Goal: Transaction & Acquisition: Purchase product/service

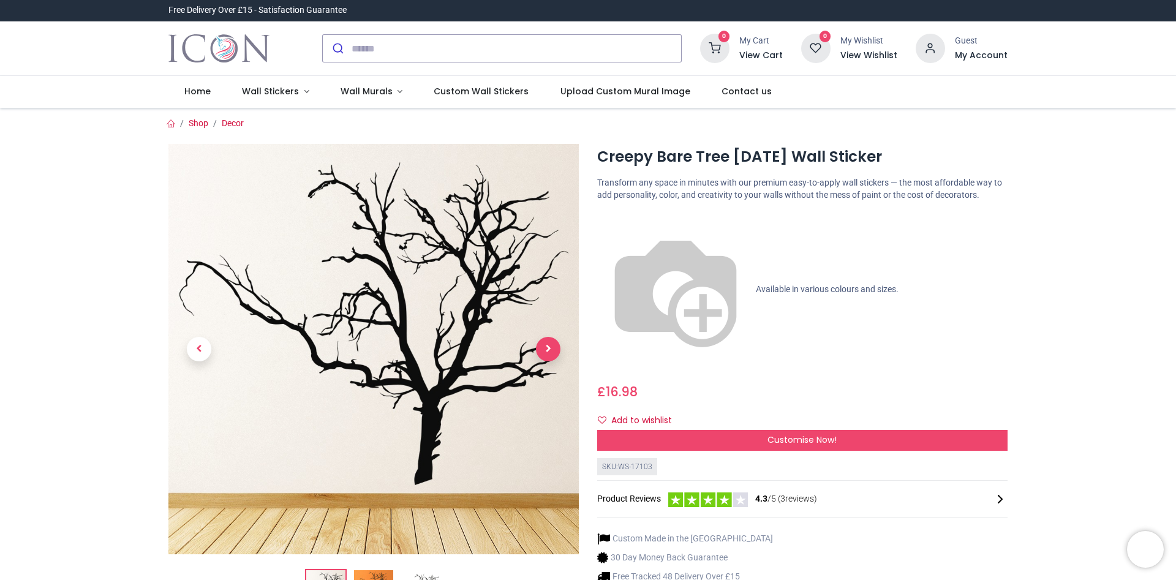
click at [552, 351] on span "Next" at bounding box center [548, 349] width 25 height 25
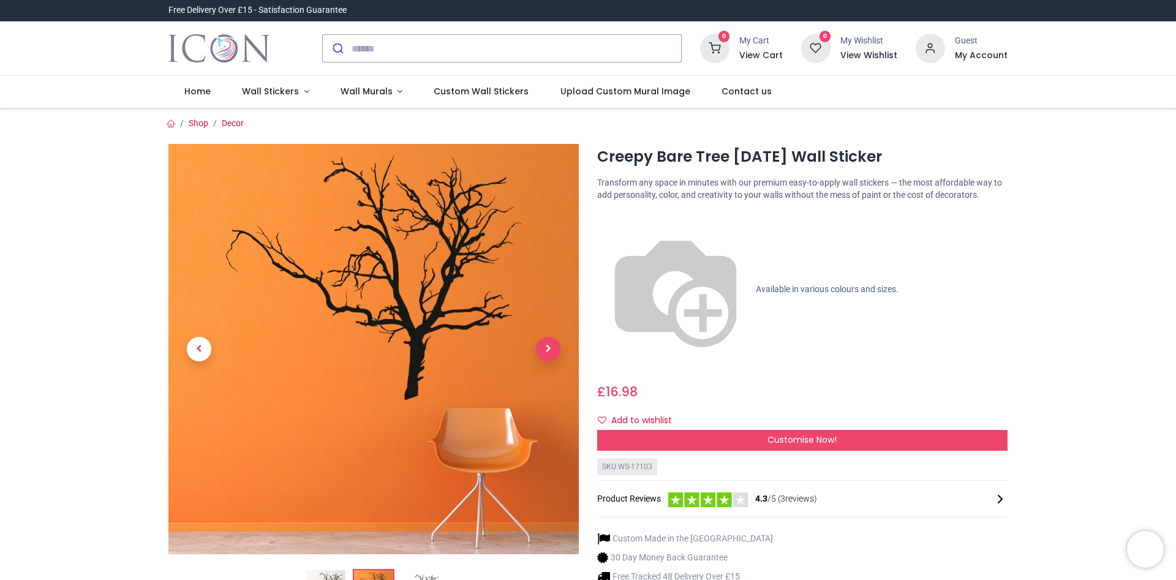
click at [552, 351] on span "Next" at bounding box center [548, 349] width 25 height 25
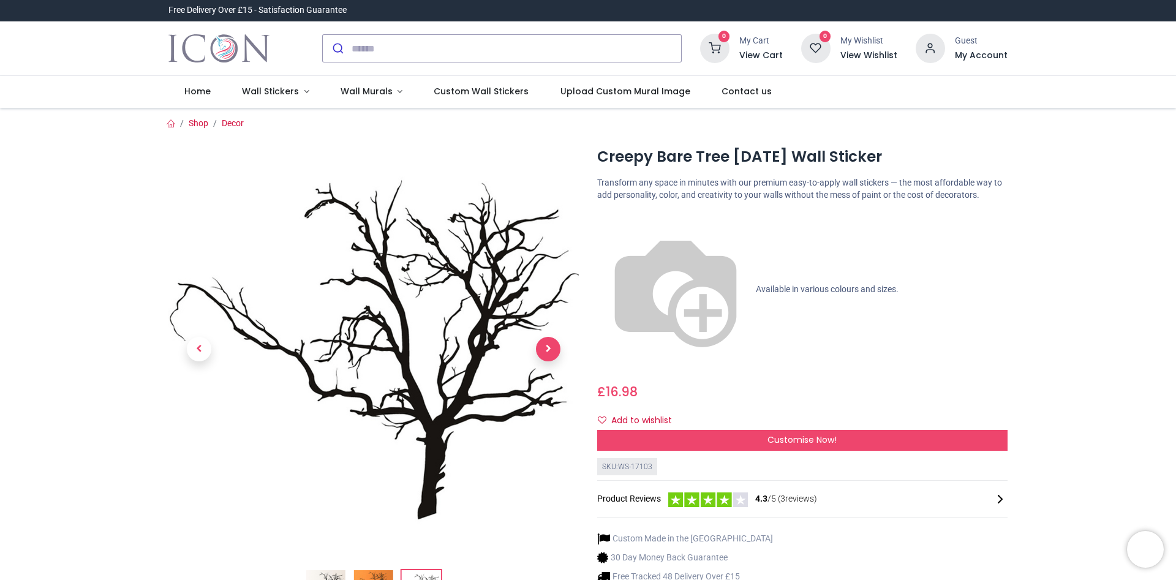
click at [552, 351] on span "Next" at bounding box center [548, 349] width 25 height 25
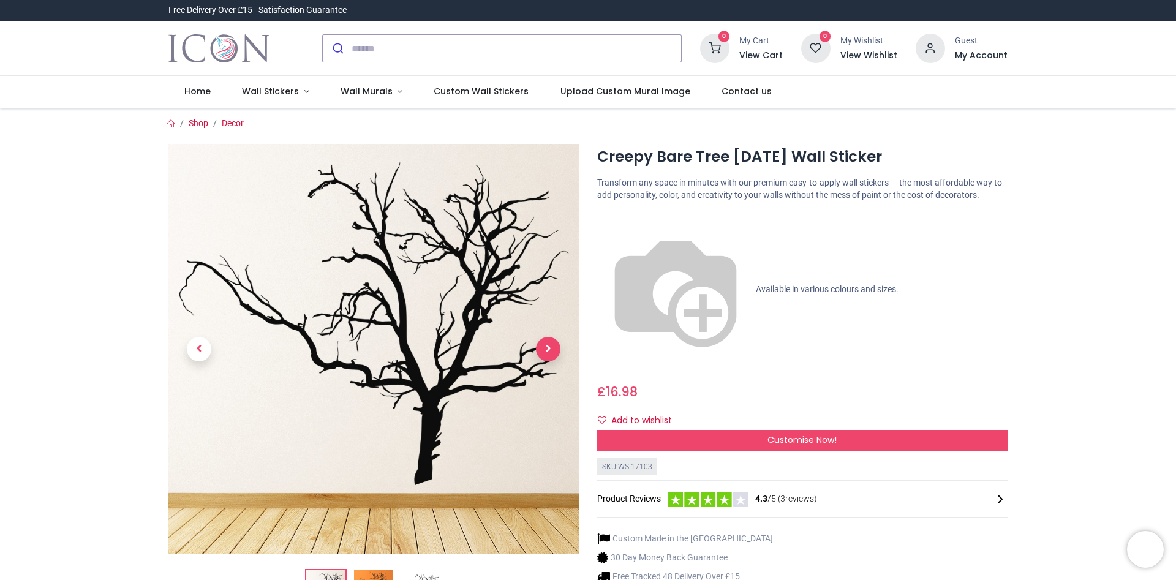
click at [552, 351] on span "Next" at bounding box center [548, 349] width 25 height 25
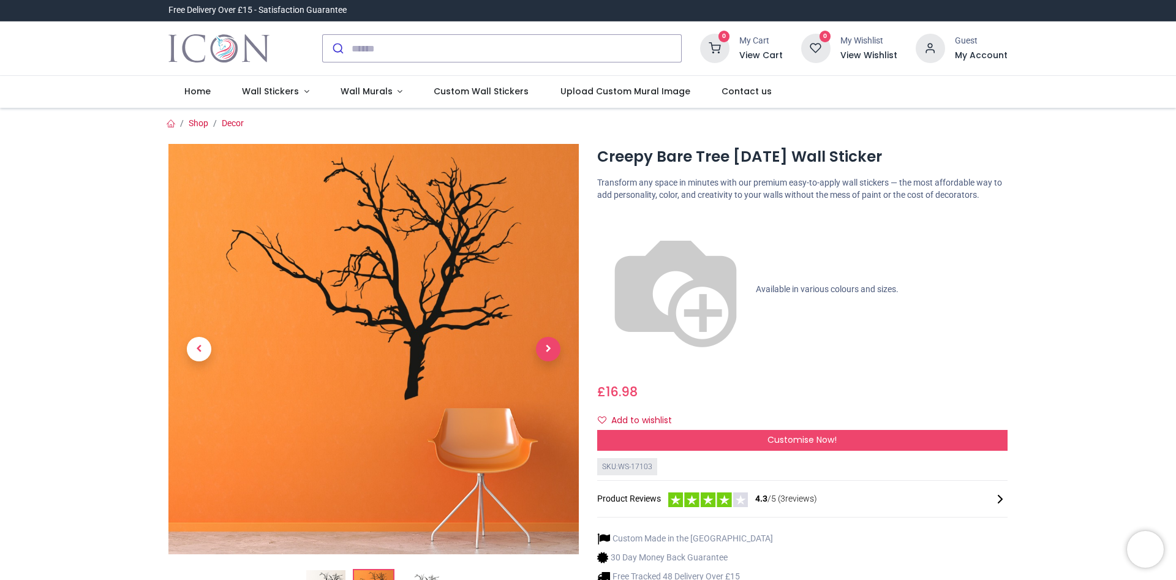
click at [552, 351] on span "Next" at bounding box center [548, 349] width 25 height 25
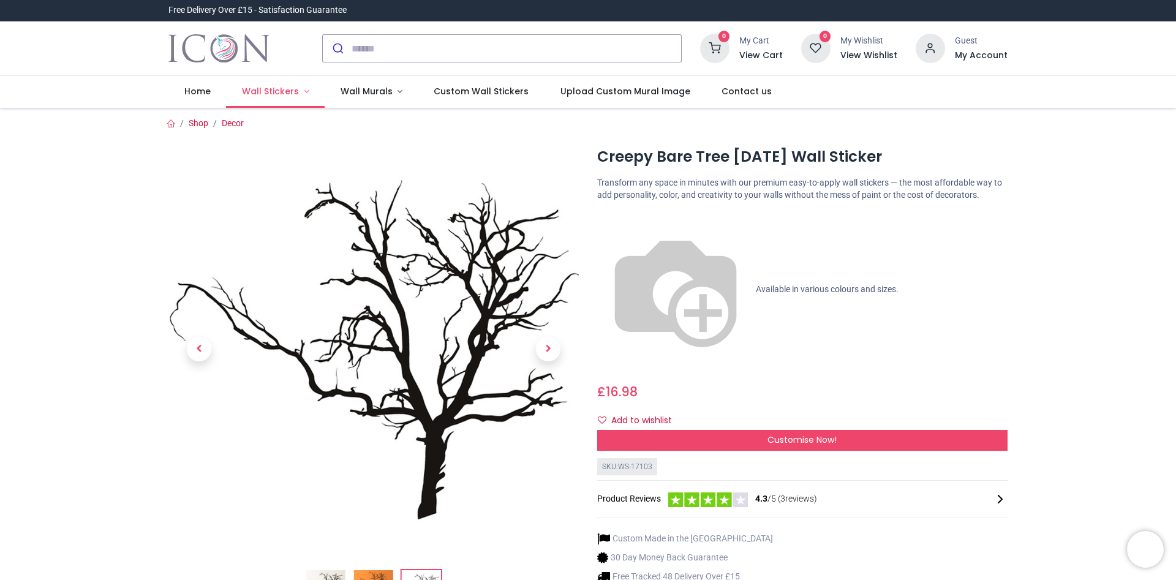
click at [278, 88] on span "Wall Stickers" at bounding box center [270, 91] width 57 height 12
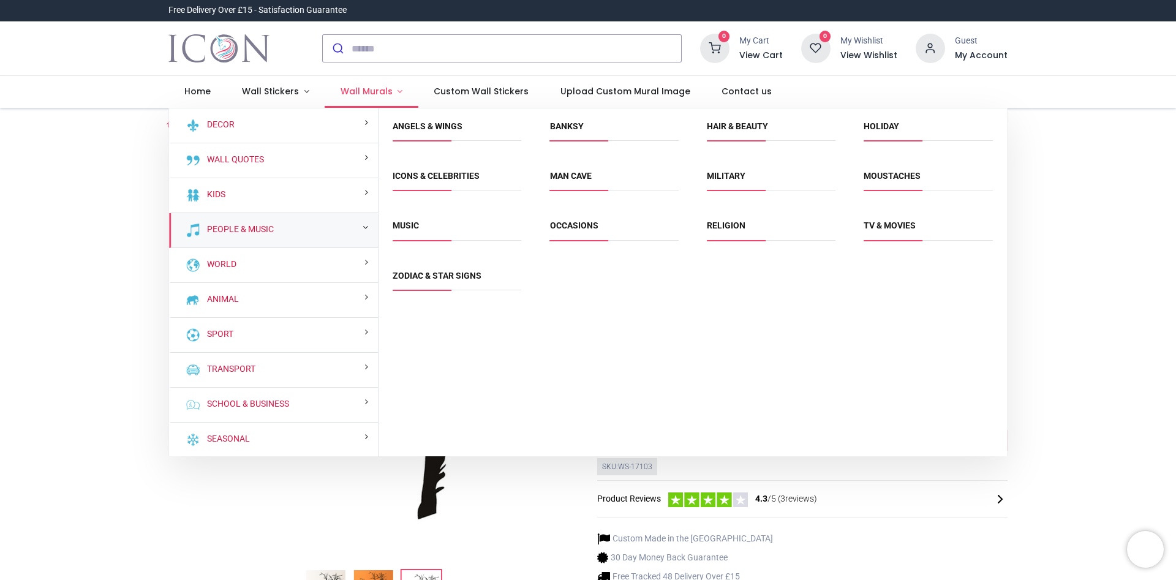
click at [364, 85] on link "Wall Murals" at bounding box center [372, 92] width 94 height 32
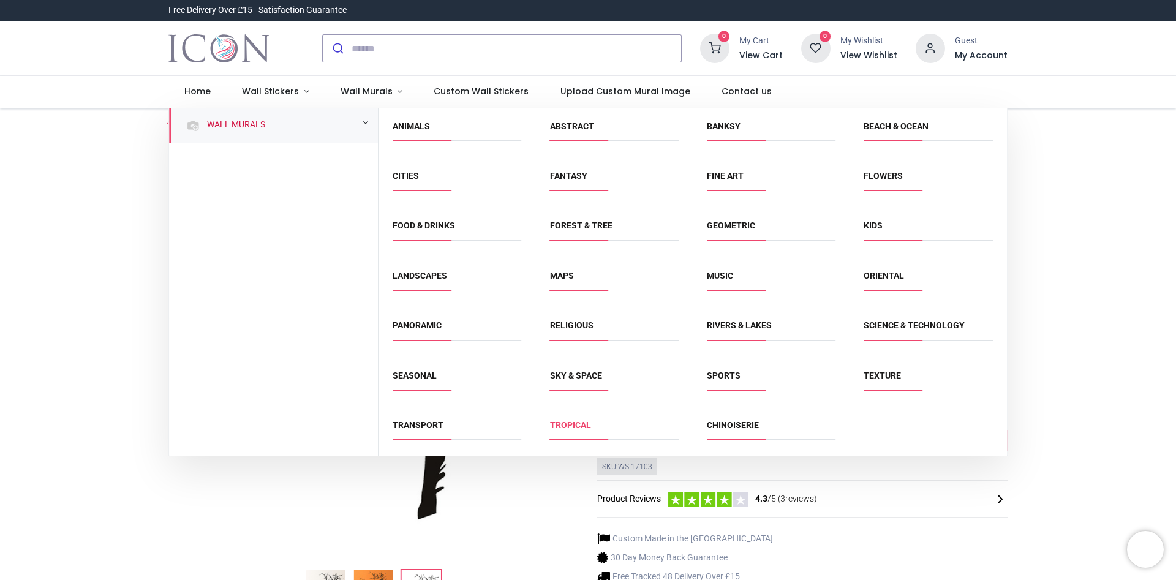
click at [567, 423] on link "Tropical" at bounding box center [570, 425] width 41 height 10
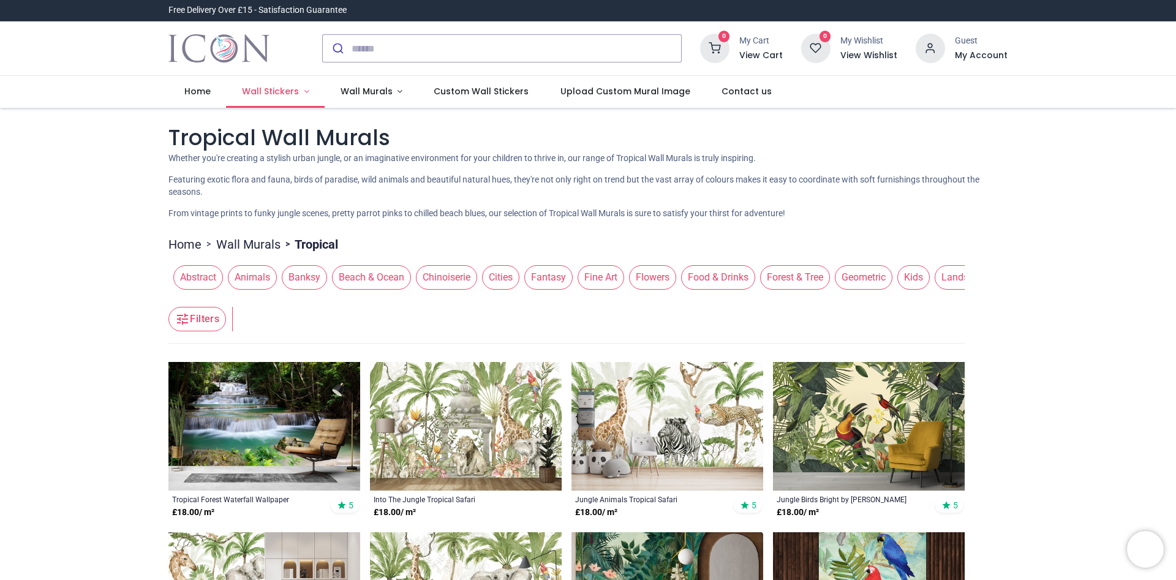
click at [258, 89] on span "Wall Stickers" at bounding box center [270, 91] width 57 height 12
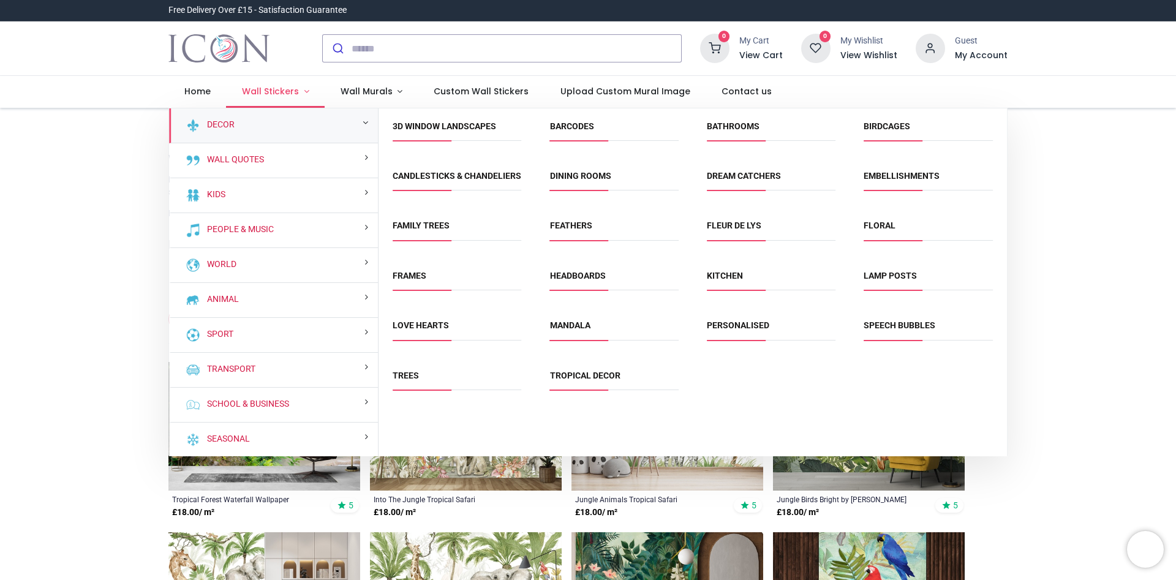
click at [264, 85] on link "Wall Stickers" at bounding box center [275, 92] width 99 height 32
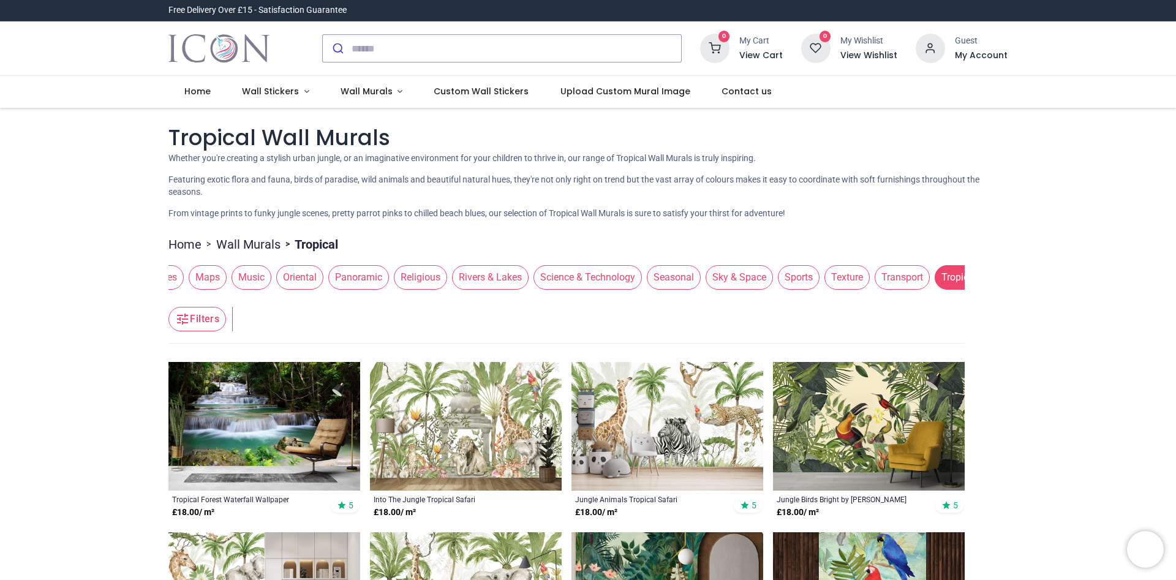
scroll to position [0, 819]
click at [946, 267] on span "Tropical" at bounding box center [957, 277] width 48 height 25
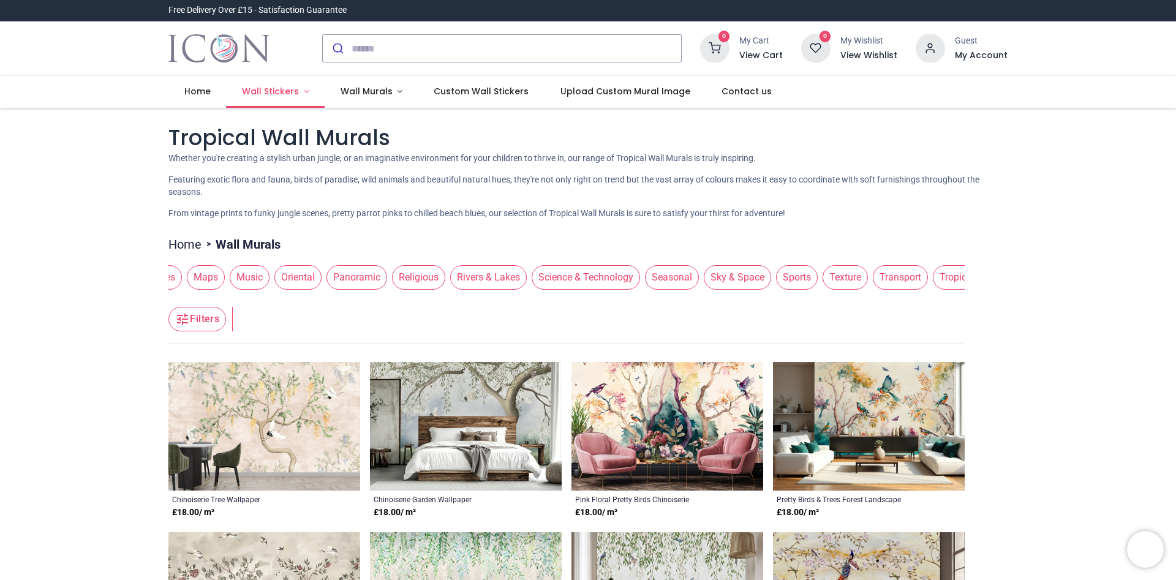
click at [273, 91] on span "Wall Stickers" at bounding box center [270, 91] width 57 height 12
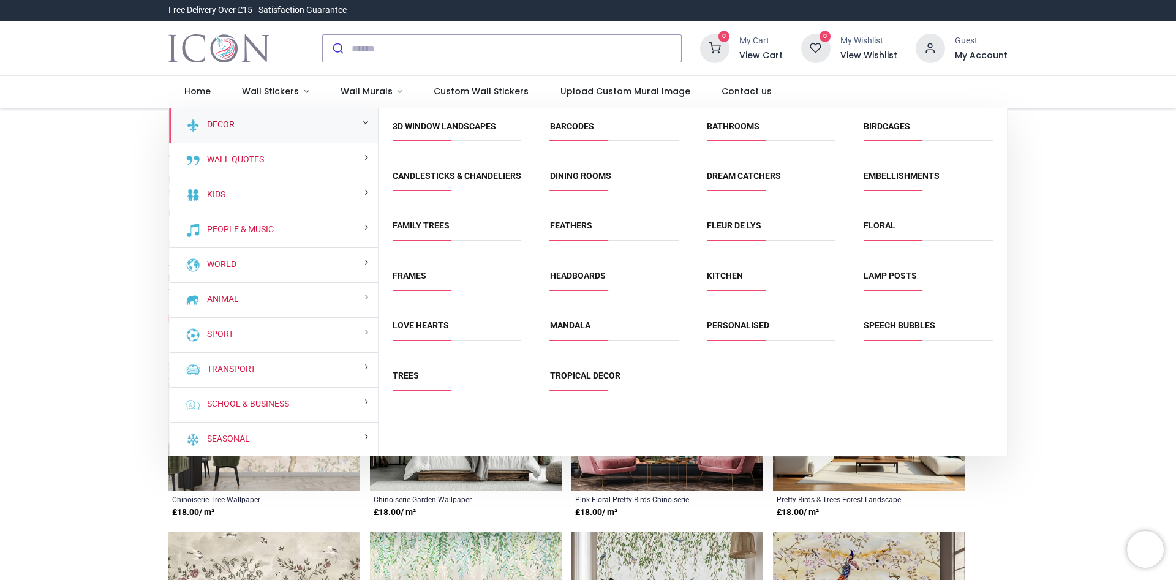
click at [228, 126] on link "Decor" at bounding box center [218, 125] width 32 height 12
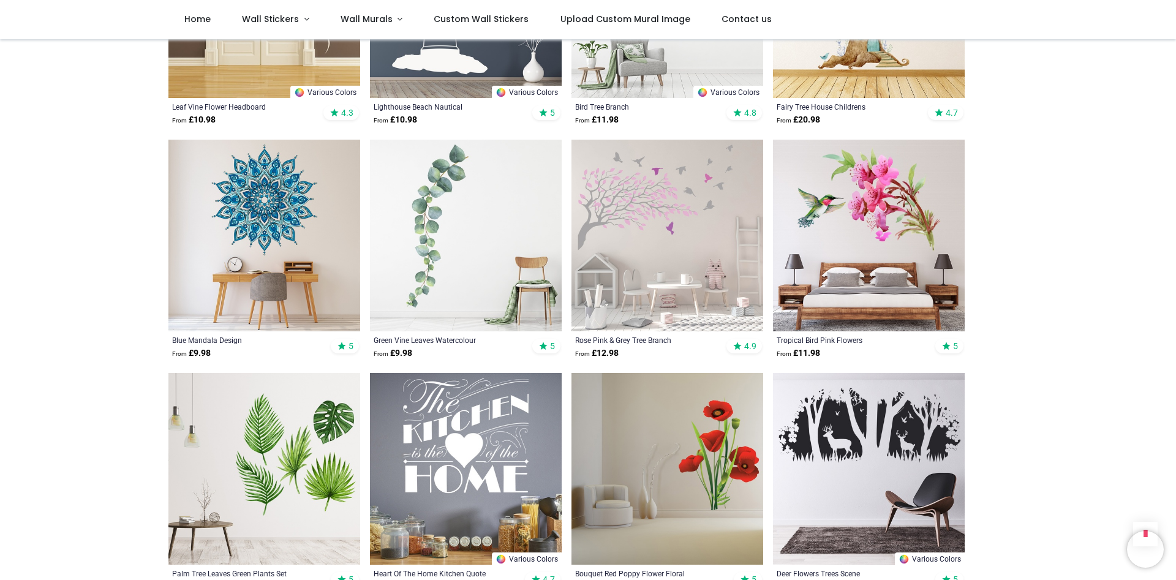
scroll to position [1327, 0]
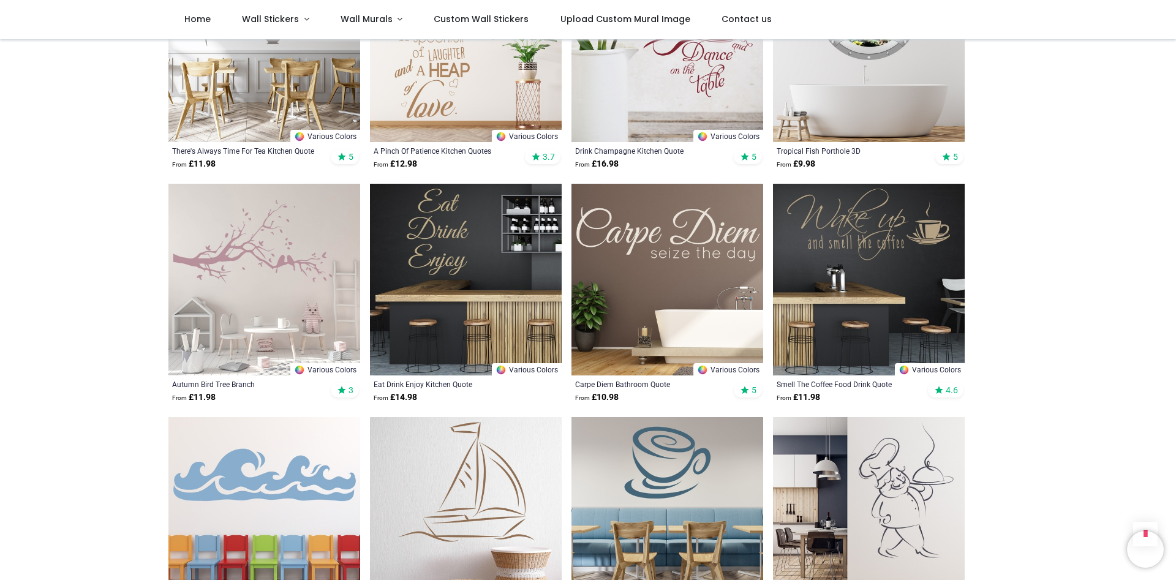
scroll to position [2793, 0]
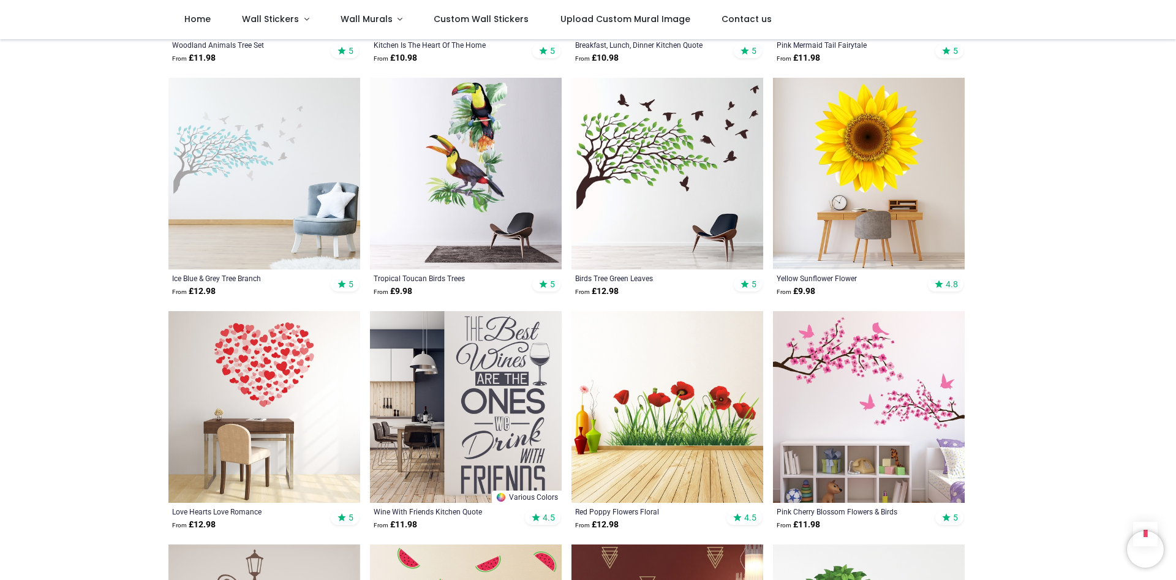
scroll to position [4190, 0]
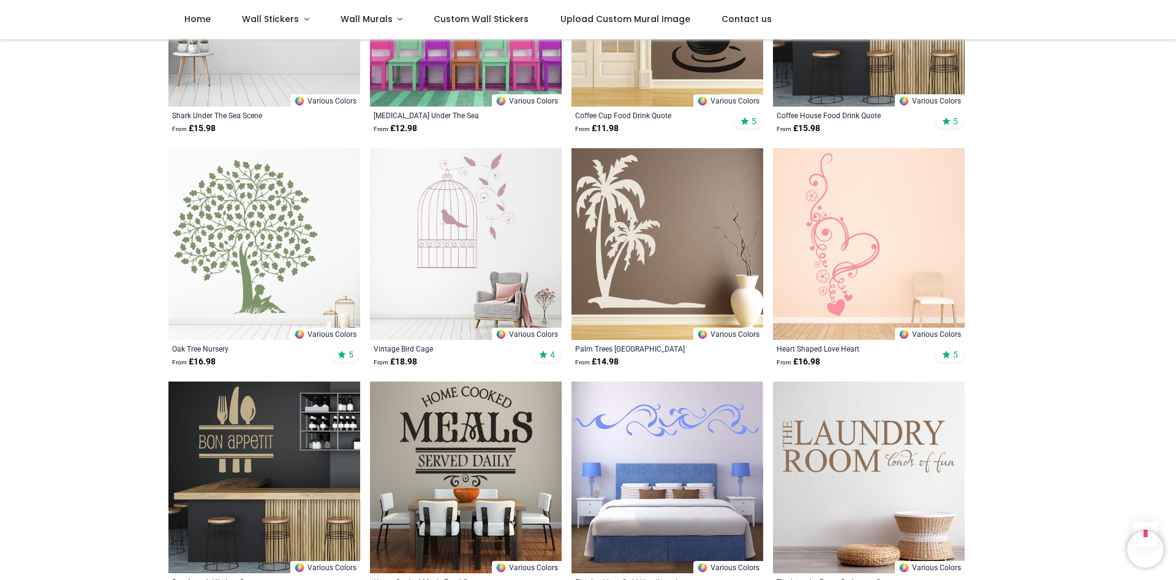
scroll to position [6214, 0]
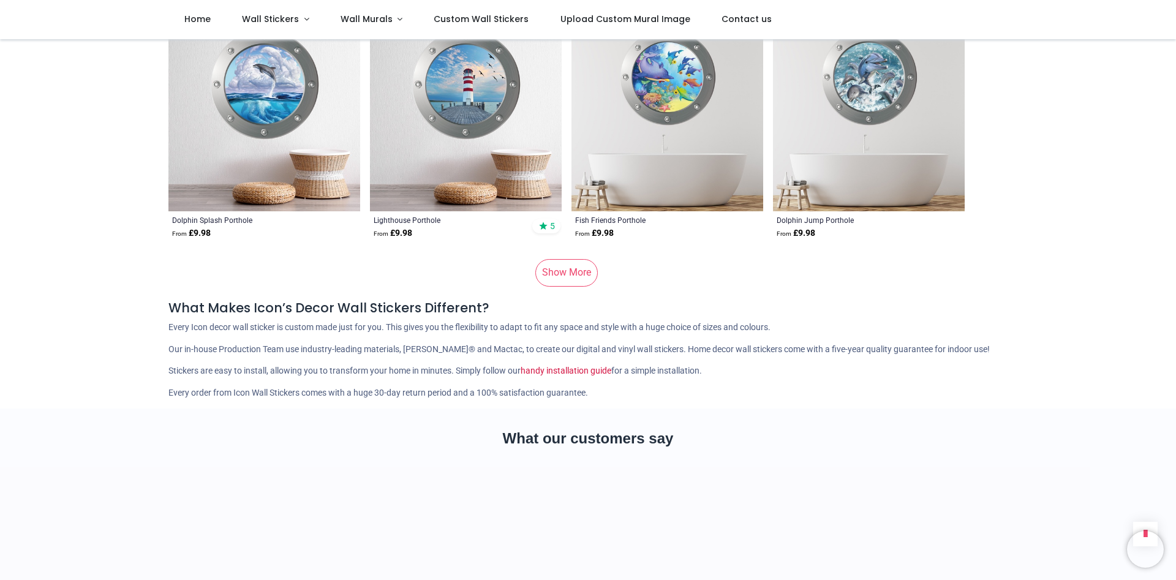
scroll to position [8309, 0]
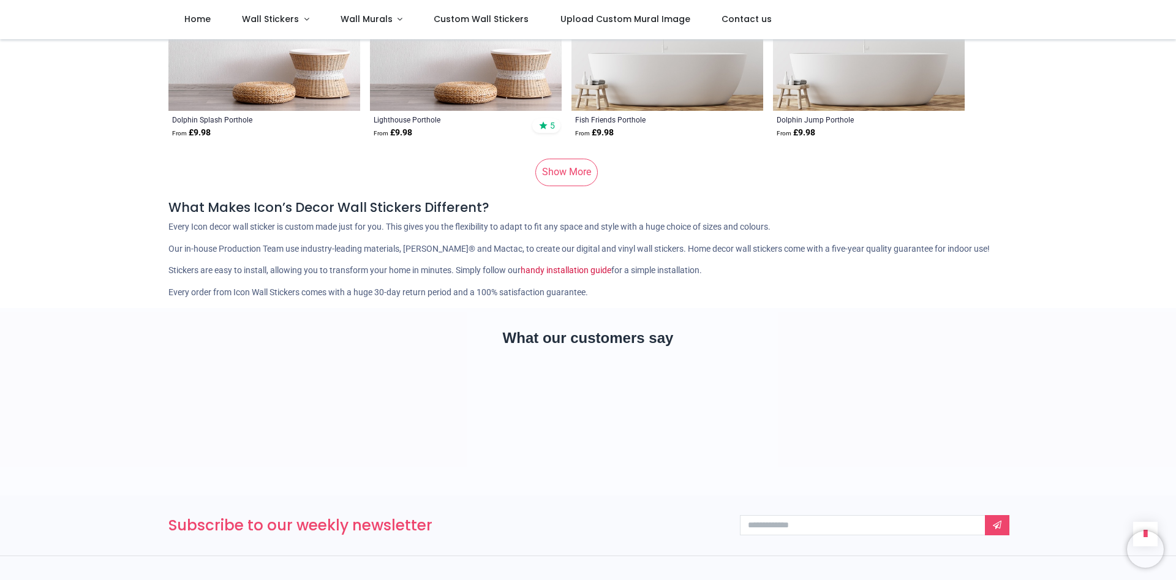
click at [566, 160] on link "Show More" at bounding box center [566, 172] width 62 height 27
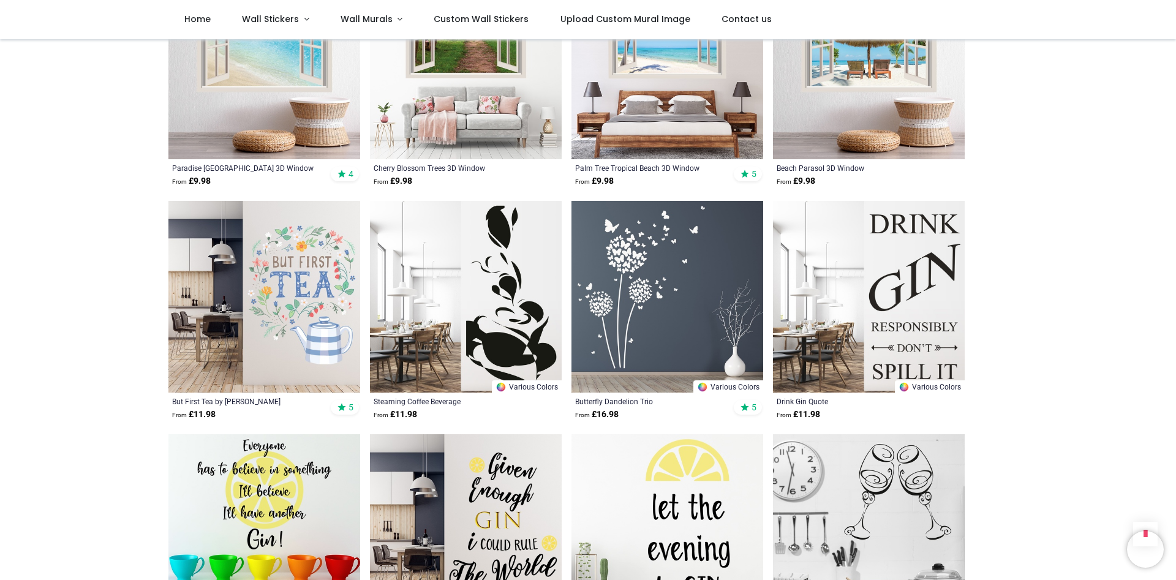
scroll to position [8728, 0]
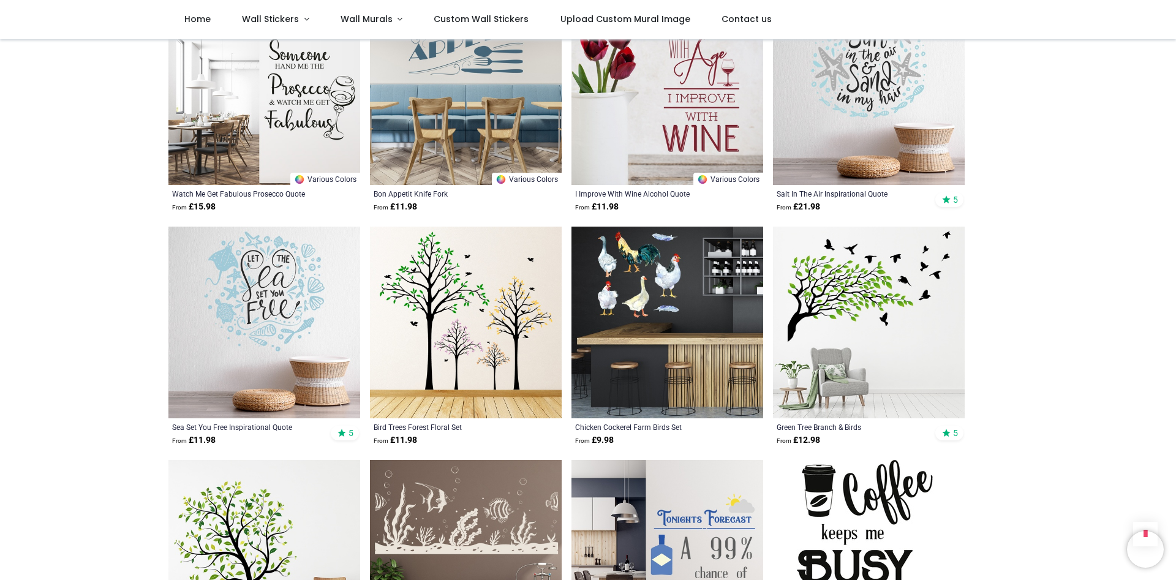
scroll to position [10893, 0]
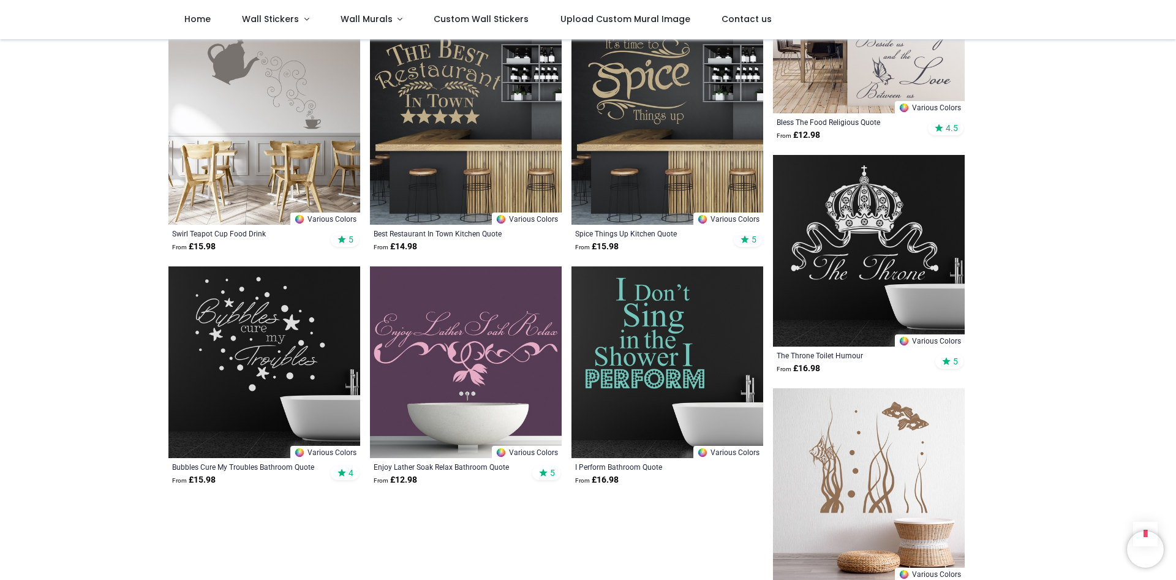
scroll to position [12988, 0]
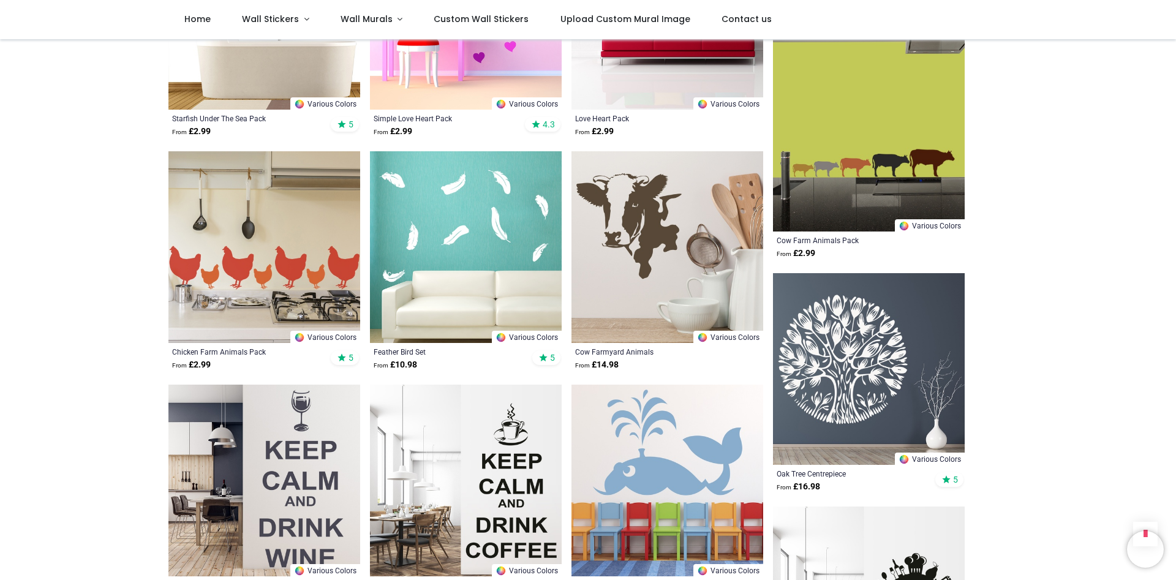
scroll to position [14454, 0]
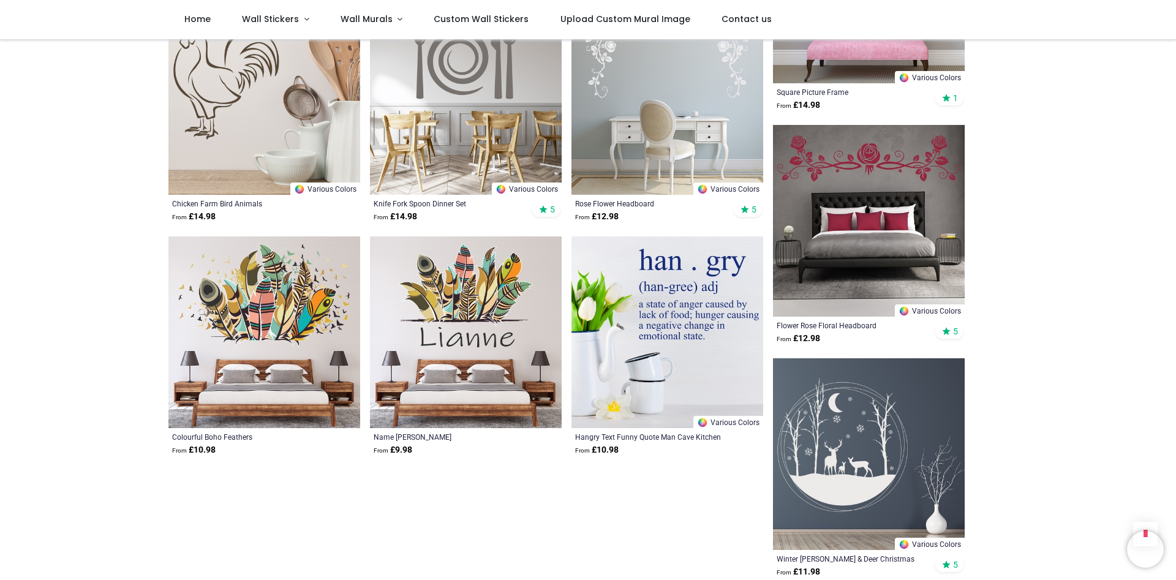
scroll to position [16269, 0]
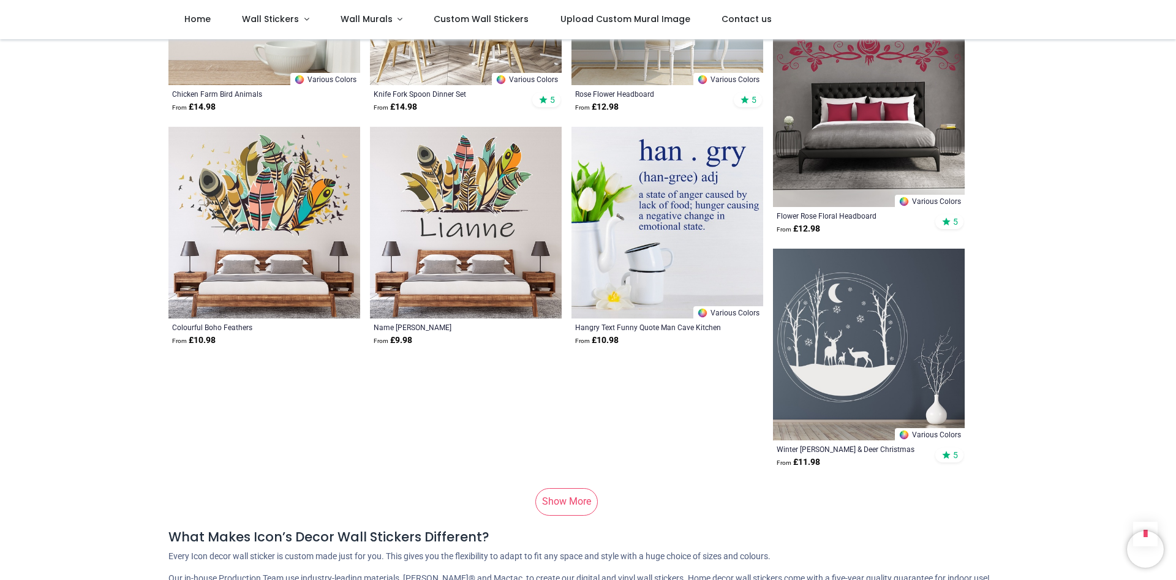
click at [554, 488] on link "Show More" at bounding box center [566, 501] width 62 height 27
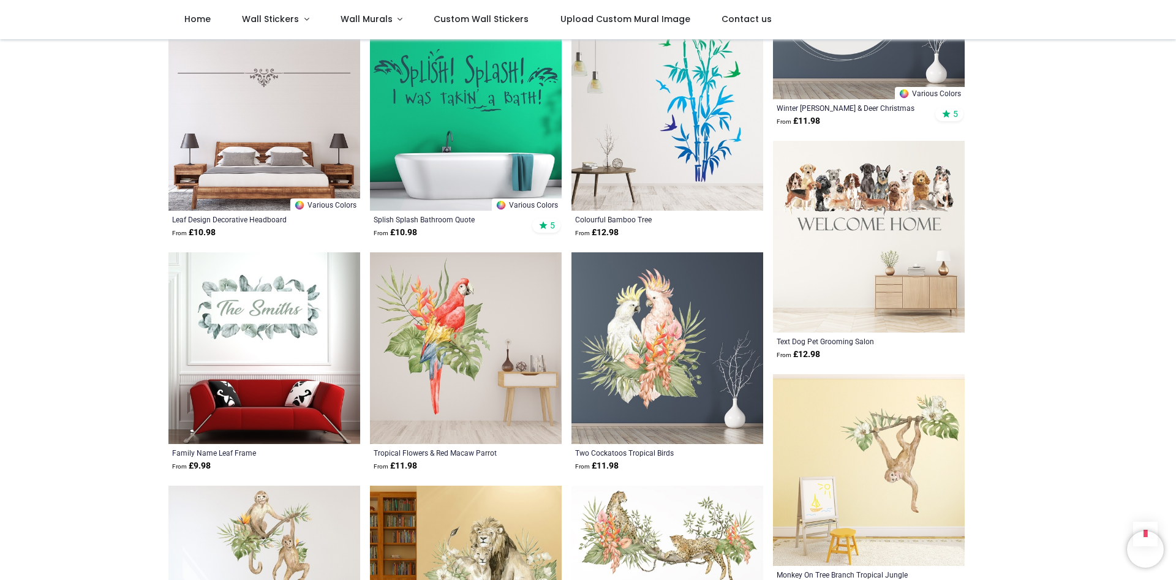
scroll to position [16618, 0]
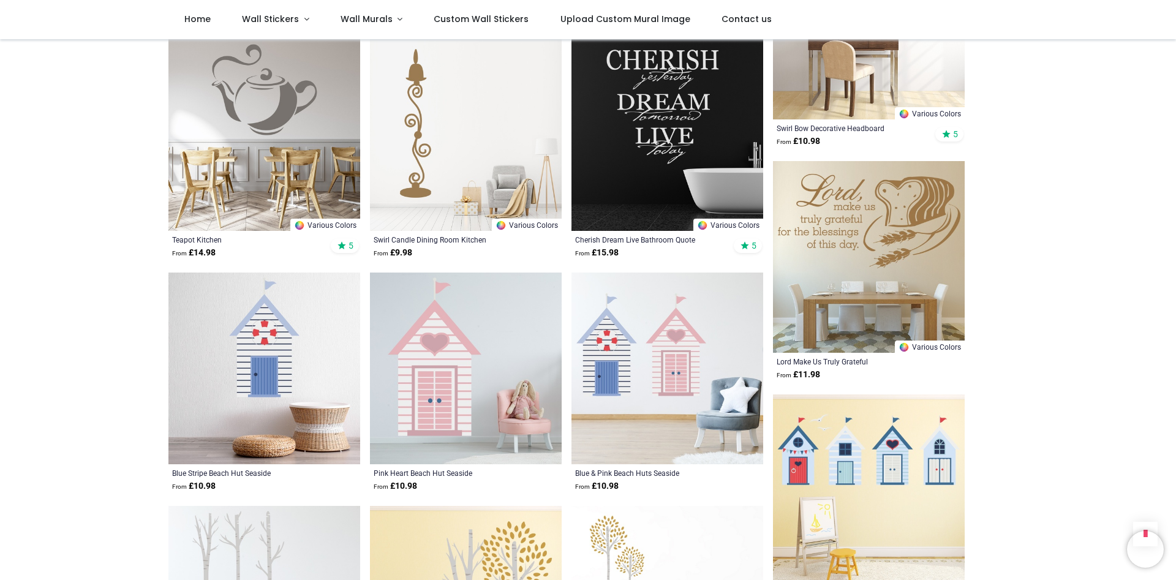
scroll to position [19132, 0]
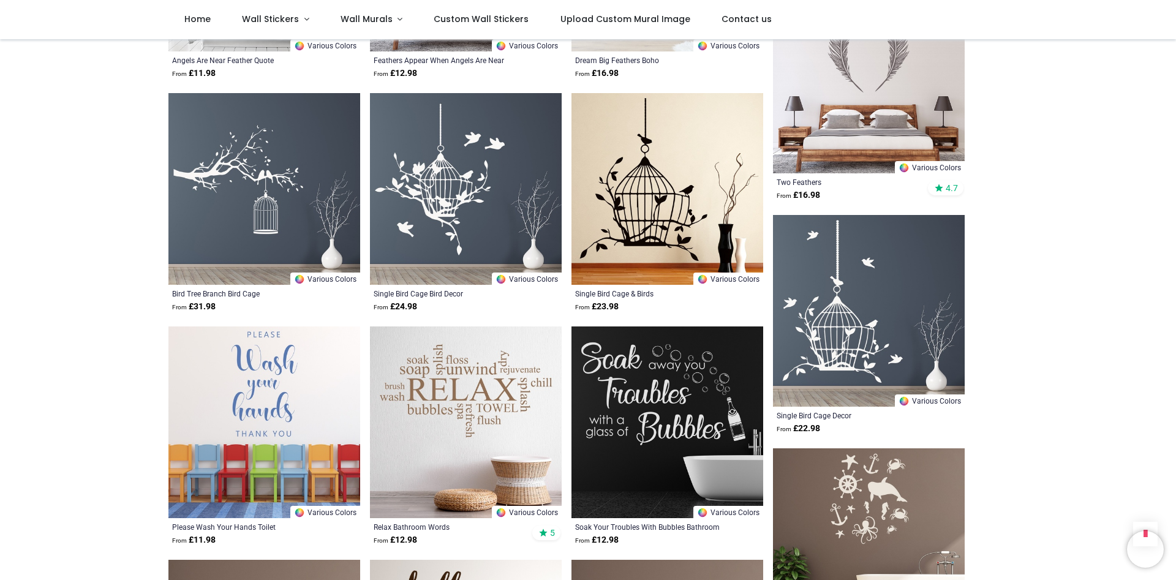
scroll to position [20738, 0]
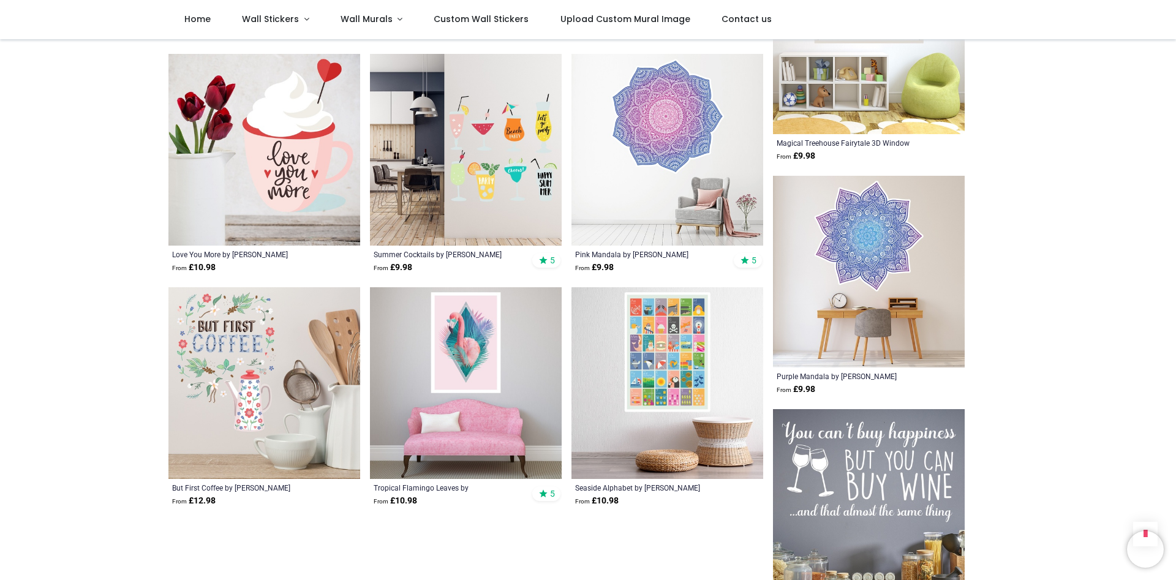
scroll to position [22833, 0]
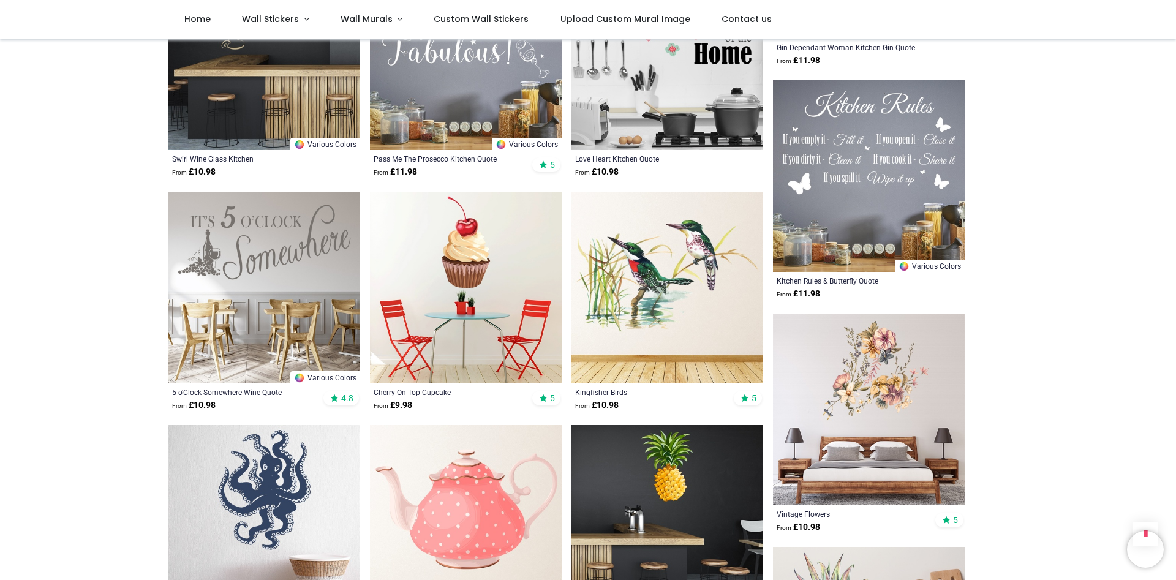
scroll to position [24020, 0]
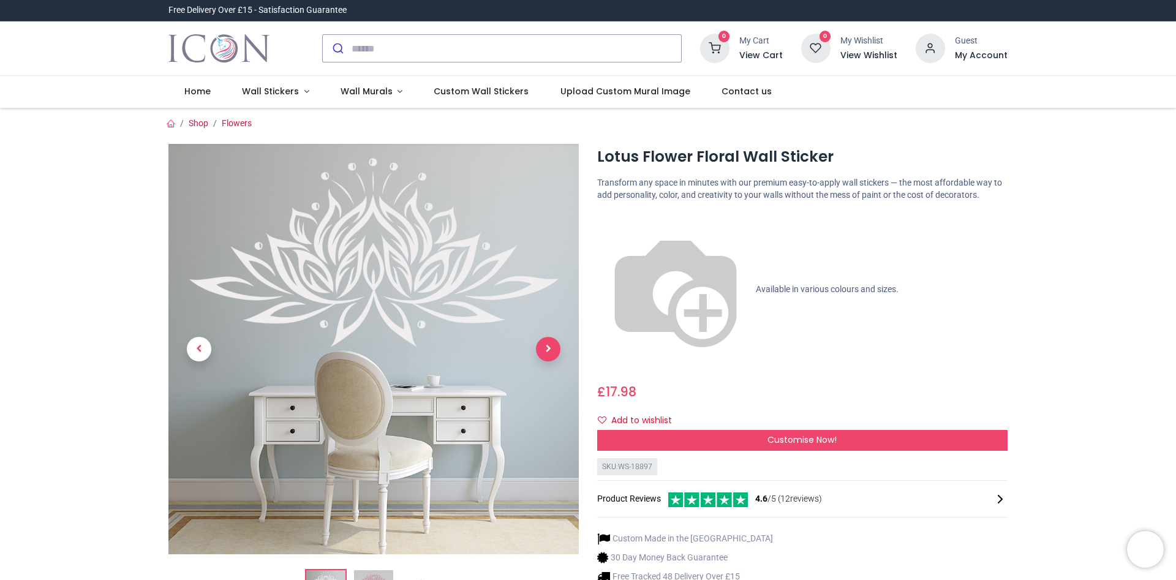
click at [549, 344] on span "Next" at bounding box center [548, 349] width 25 height 25
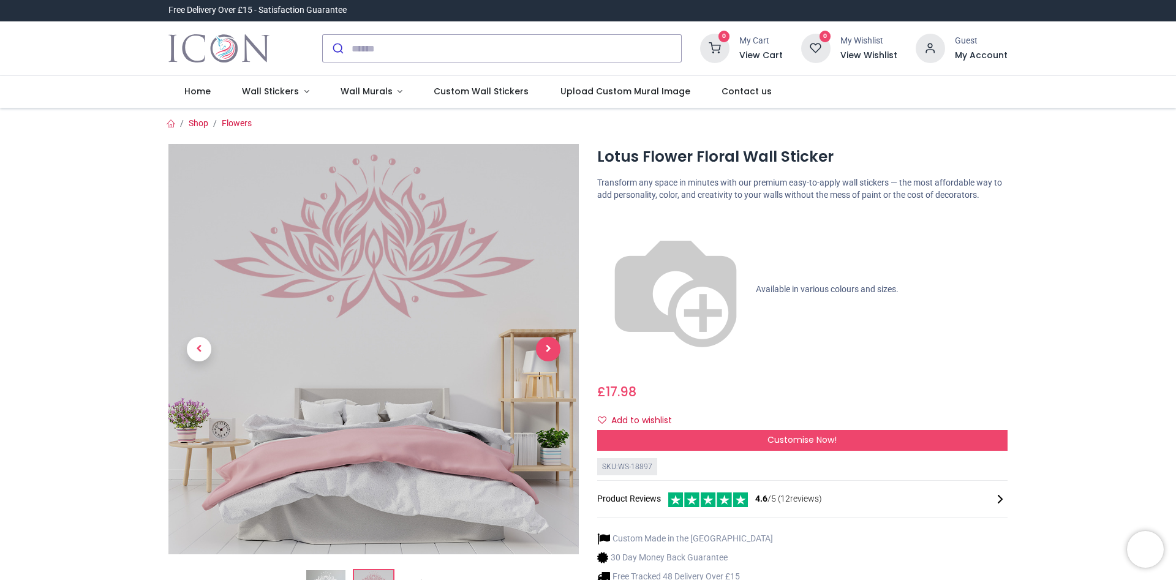
click at [546, 349] on span "Next" at bounding box center [548, 349] width 25 height 25
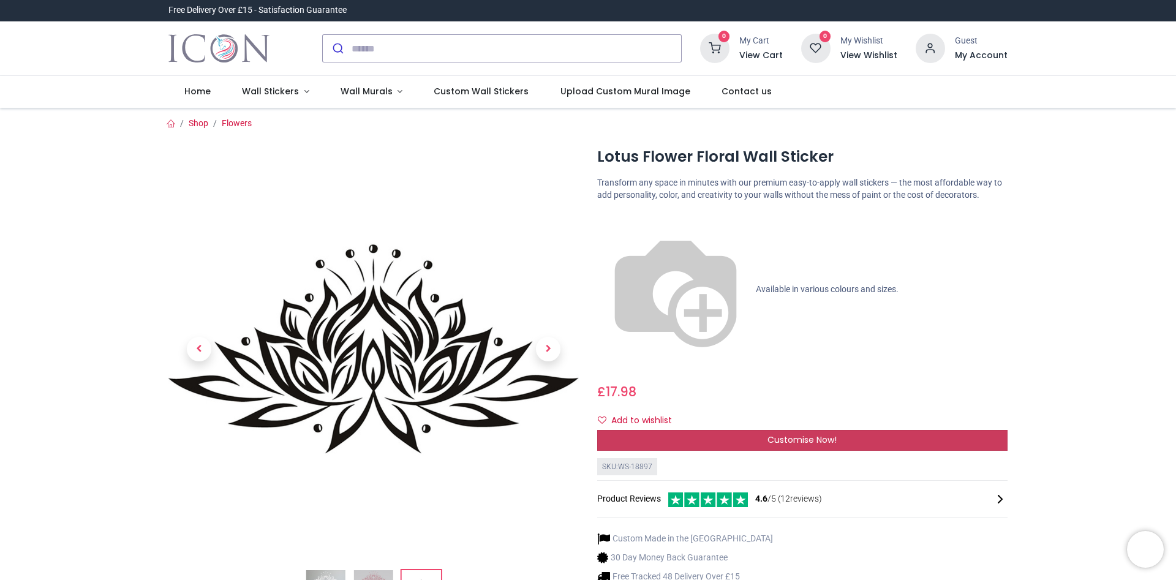
click at [796, 434] on span "Customise Now!" at bounding box center [801, 440] width 69 height 12
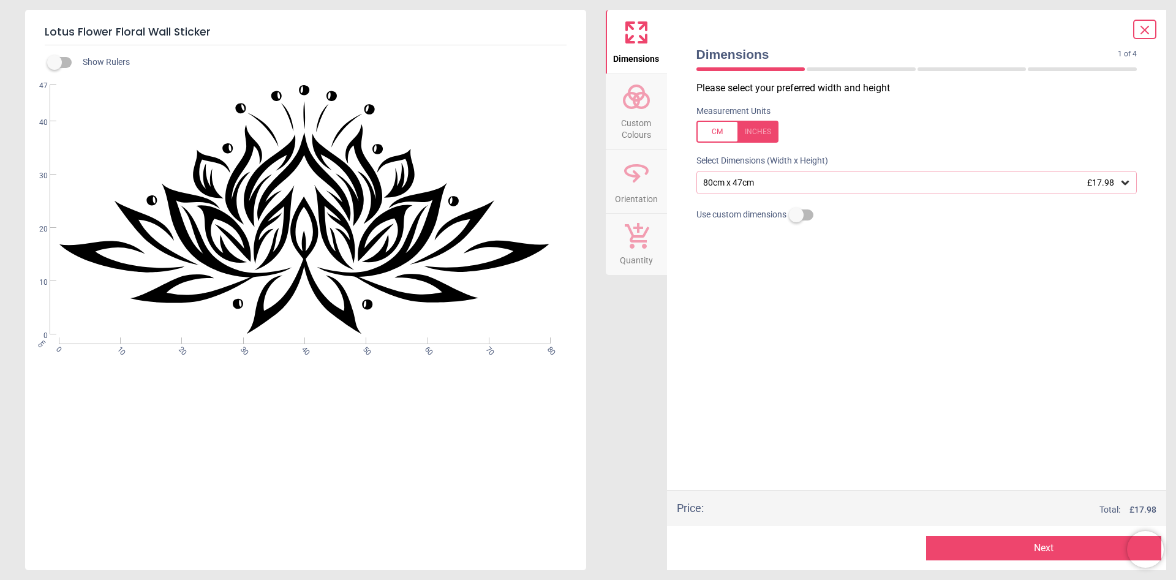
click at [717, 128] on div at bounding box center [737, 132] width 82 height 22
click at [758, 130] on div at bounding box center [737, 132] width 82 height 22
click at [1127, 183] on icon at bounding box center [1124, 183] width 7 height 4
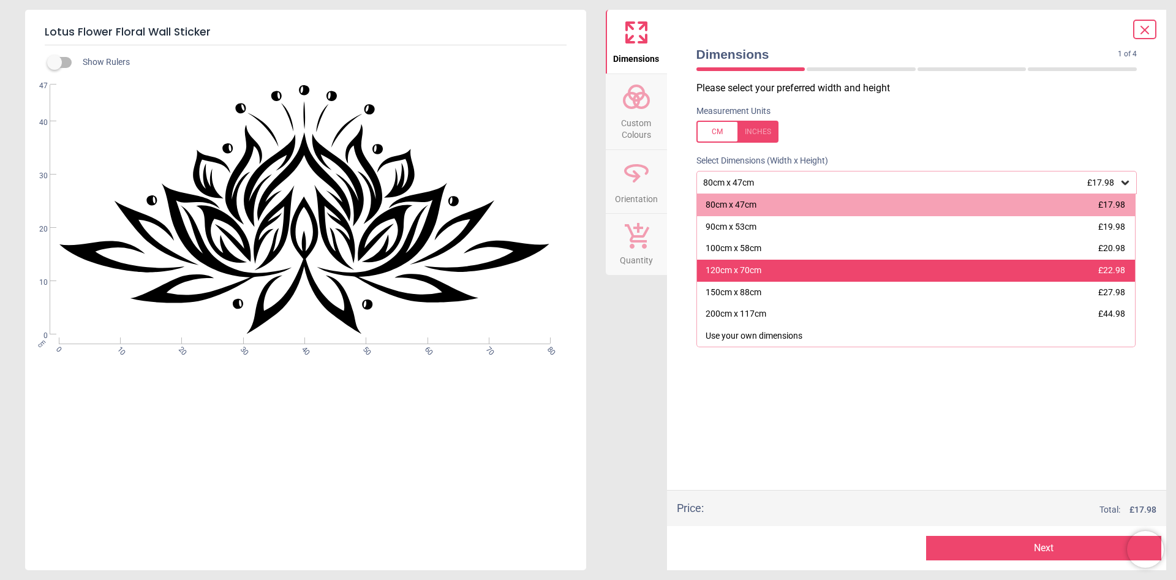
click at [742, 271] on div "120cm x 70cm" at bounding box center [734, 271] width 56 height 12
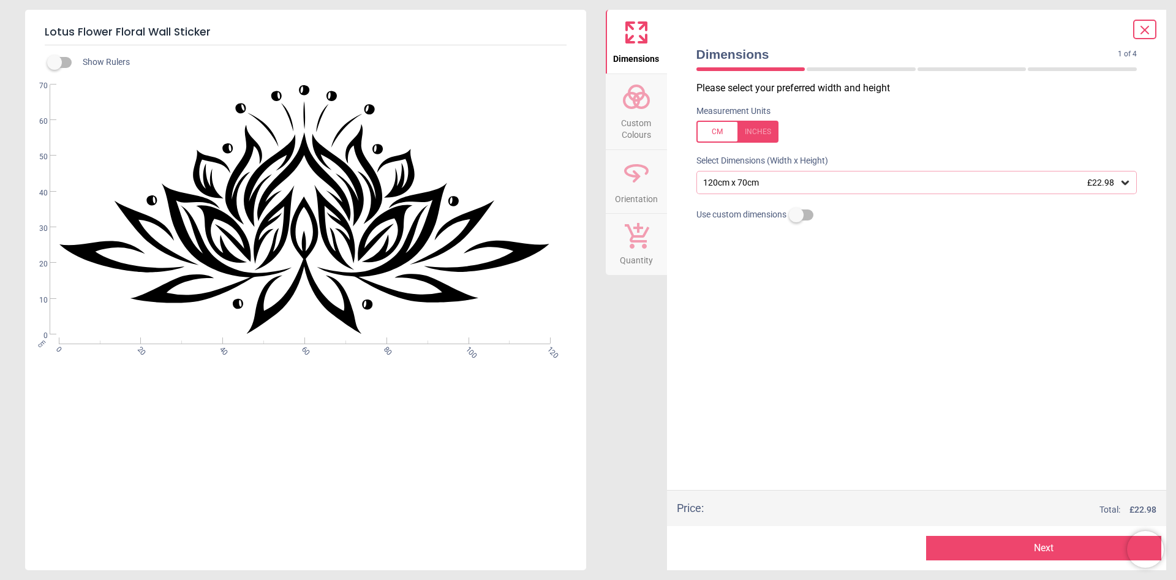
click at [1039, 548] on button "Next" at bounding box center [1043, 548] width 235 height 25
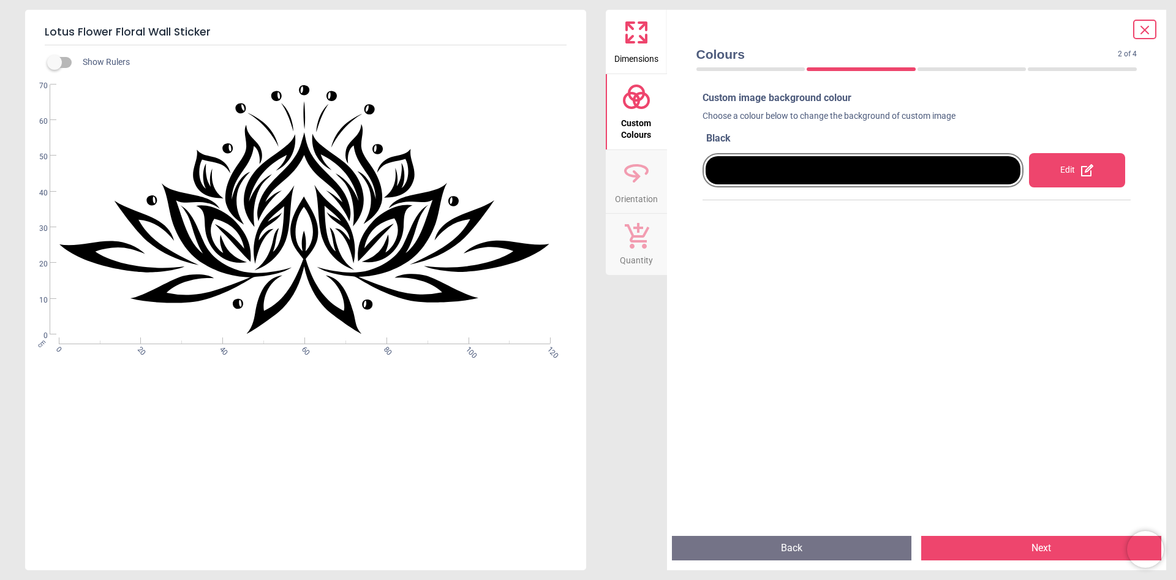
click at [895, 168] on div at bounding box center [863, 170] width 315 height 28
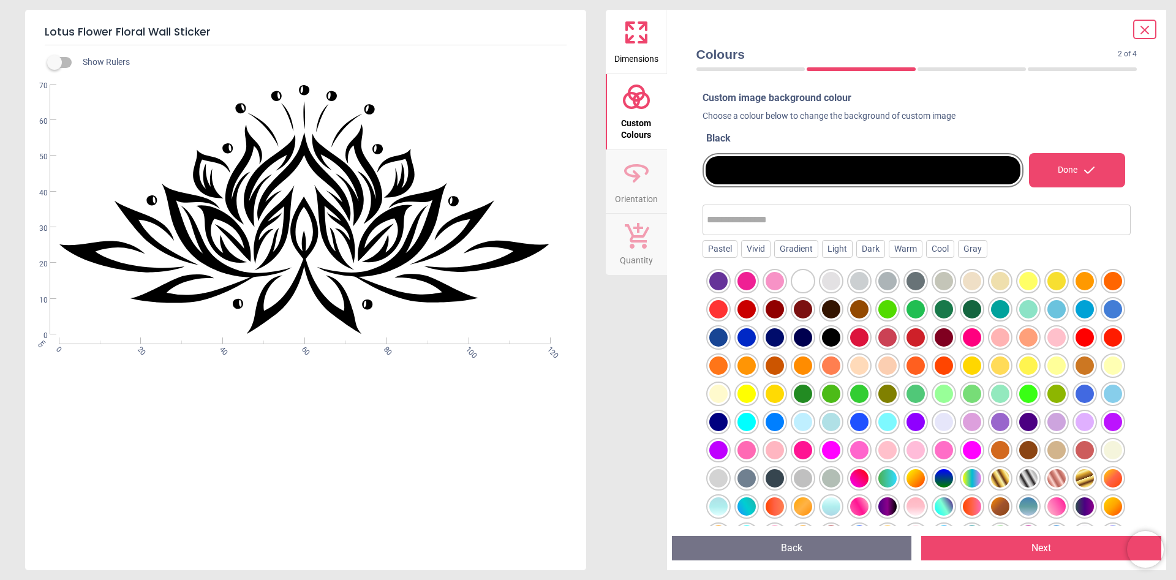
click at [1026, 477] on div at bounding box center [1028, 478] width 18 height 18
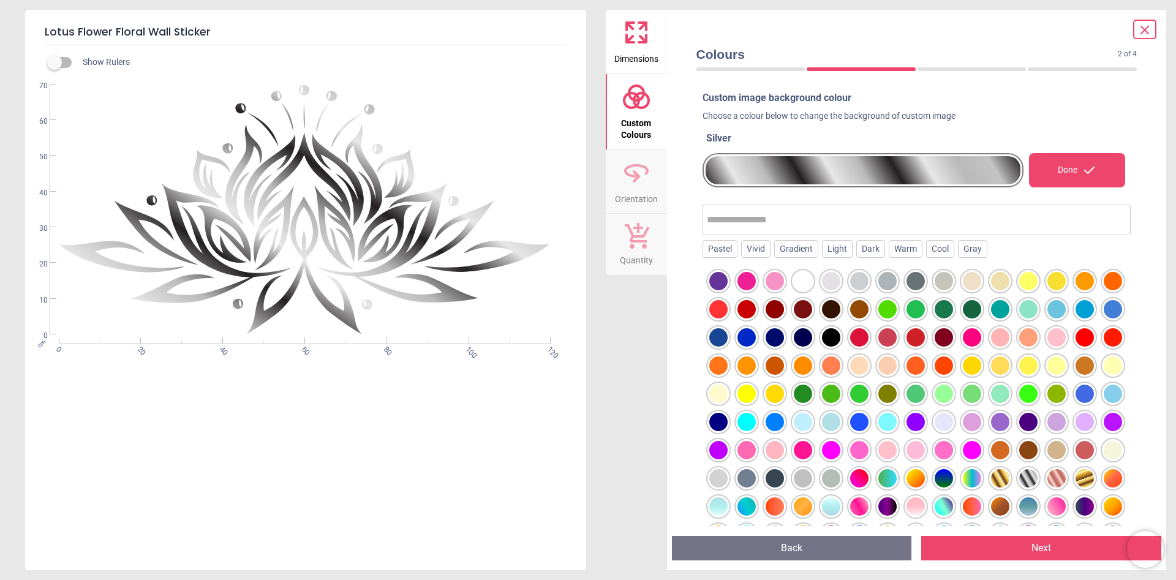
click at [936, 507] on div at bounding box center [944, 506] width 18 height 18
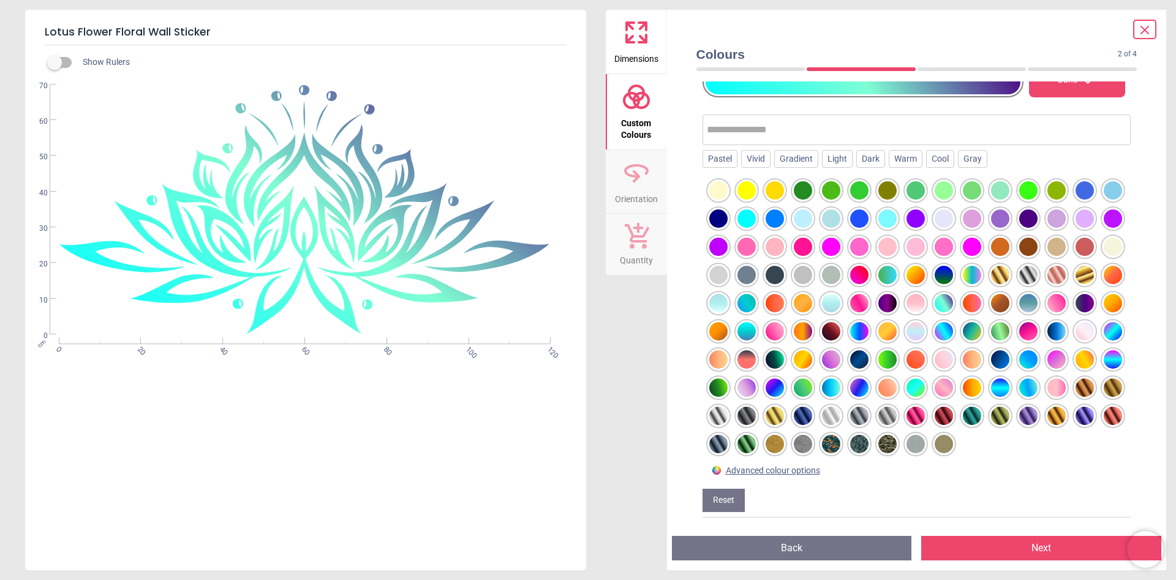
scroll to position [91, 0]
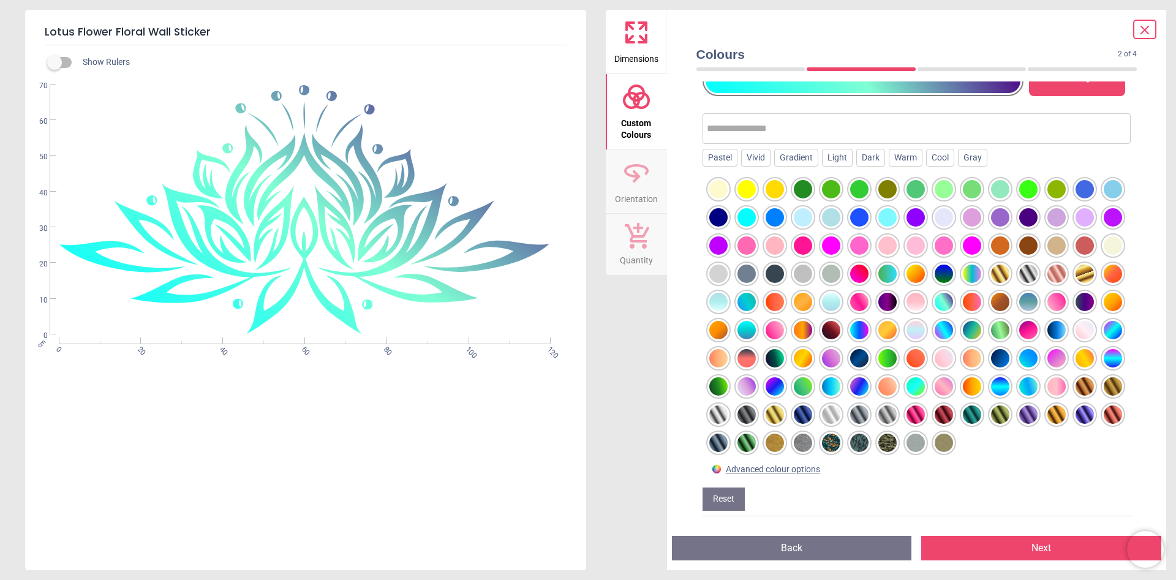
click at [1032, 415] on div at bounding box center [1028, 414] width 18 height 18
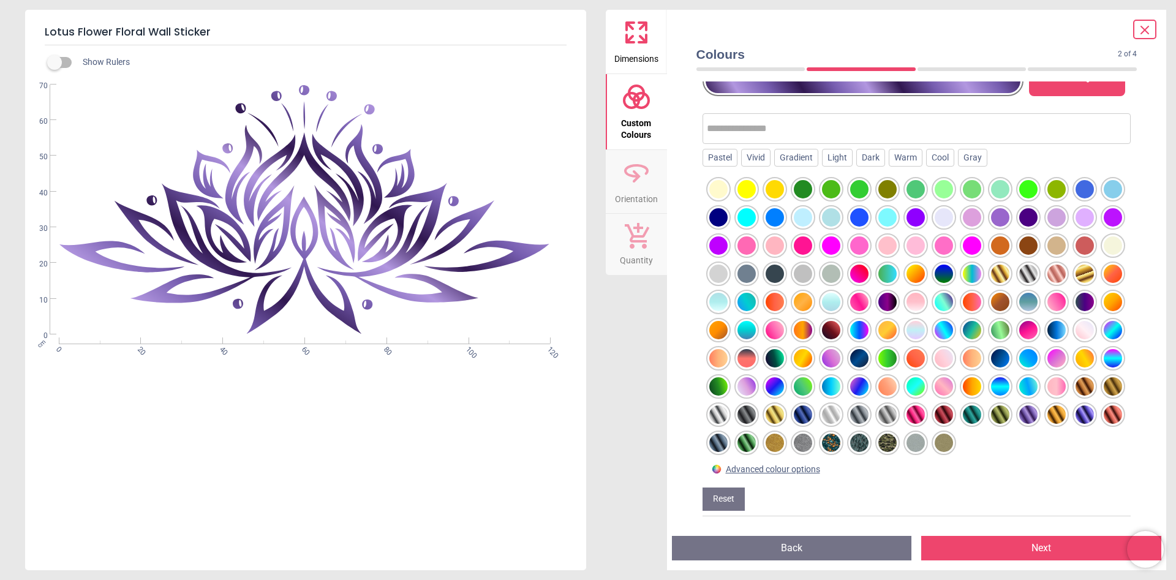
click at [834, 439] on div at bounding box center [831, 443] width 18 height 18
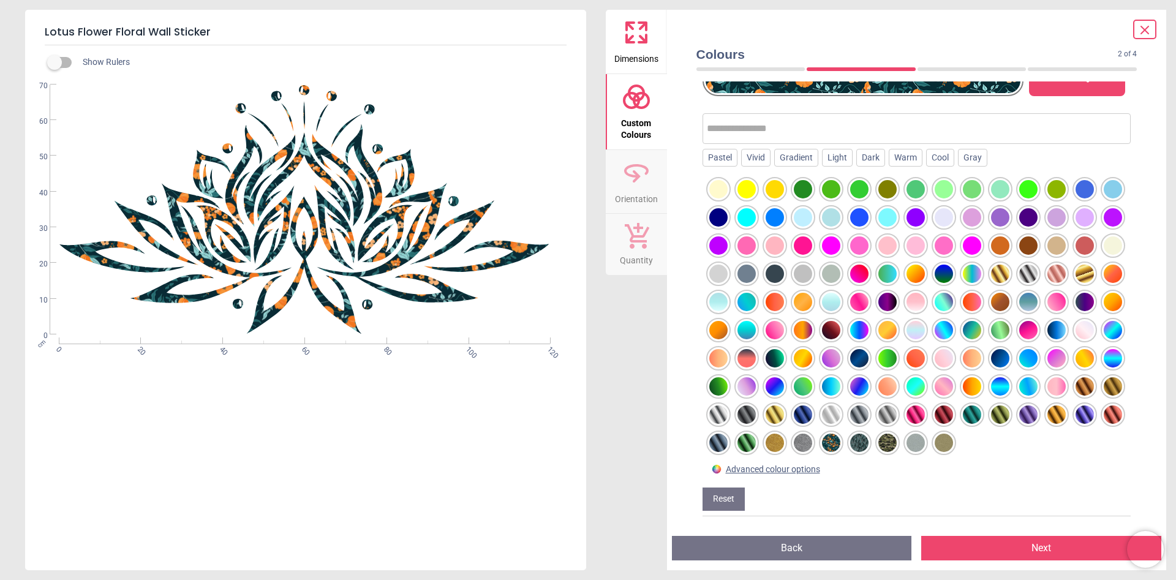
click at [859, 442] on div at bounding box center [859, 443] width 18 height 18
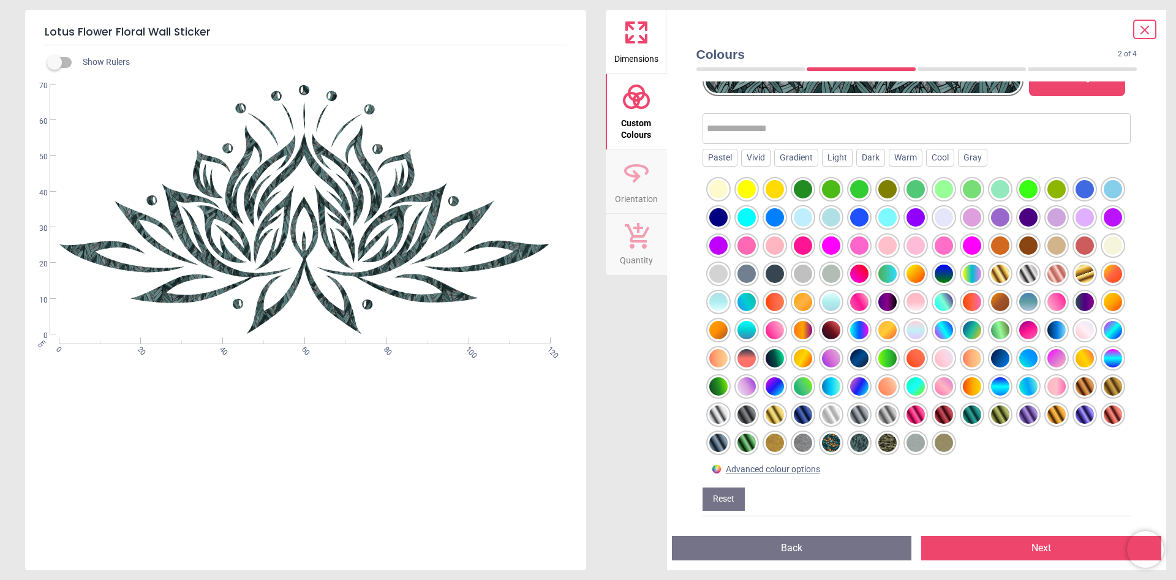
click at [899, 446] on div at bounding box center [917, 316] width 429 height 284
click at [894, 445] on div at bounding box center [887, 443] width 18 height 18
click at [720, 443] on div at bounding box center [718, 443] width 18 height 18
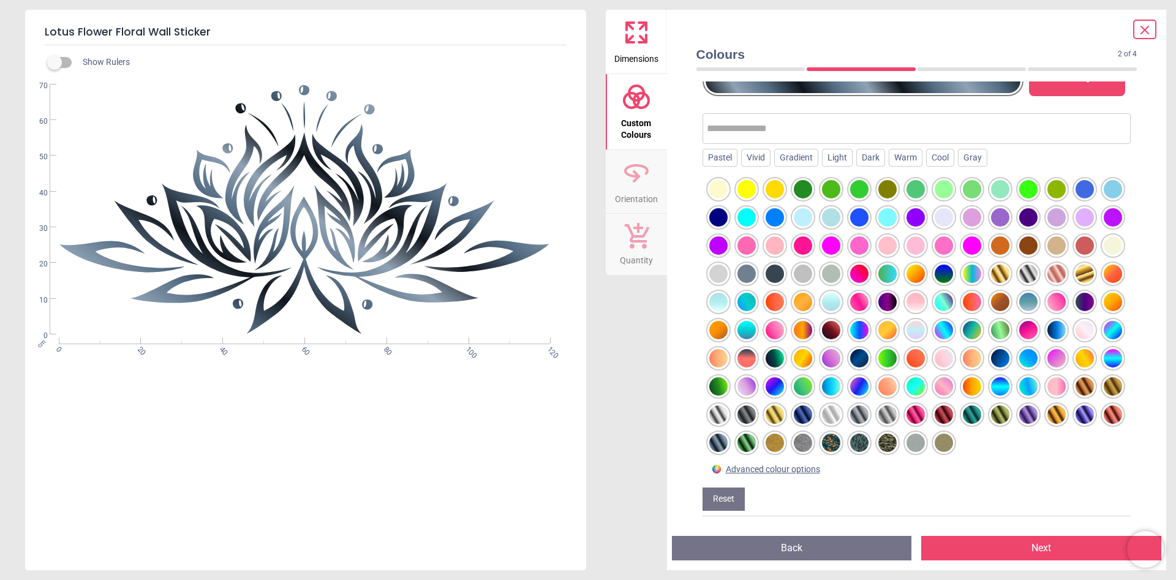
click at [939, 444] on div at bounding box center [944, 443] width 18 height 18
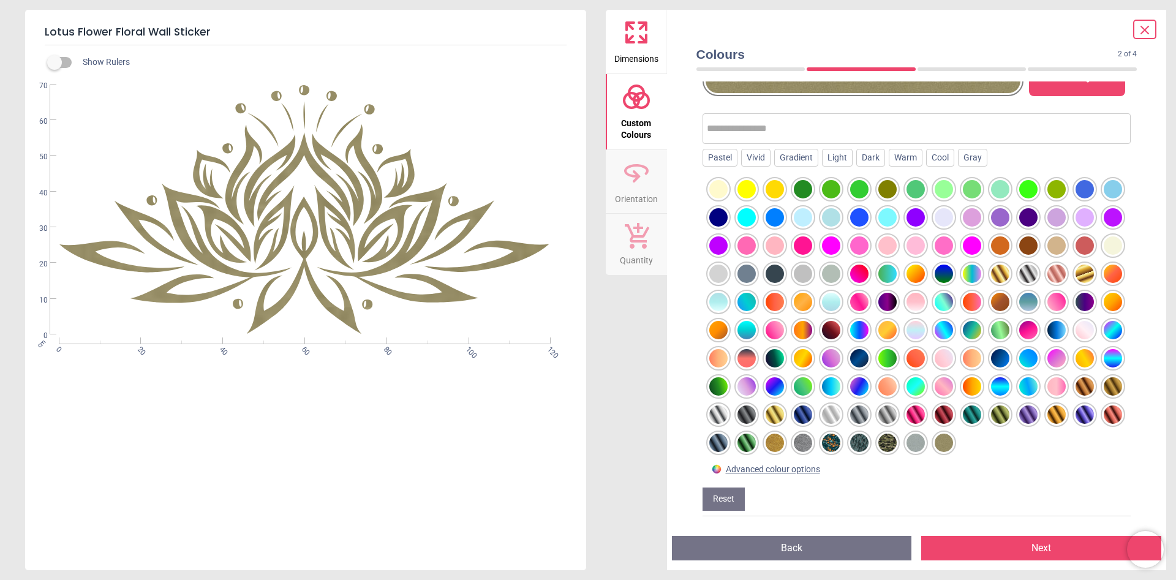
click at [747, 390] on div at bounding box center [746, 386] width 18 height 18
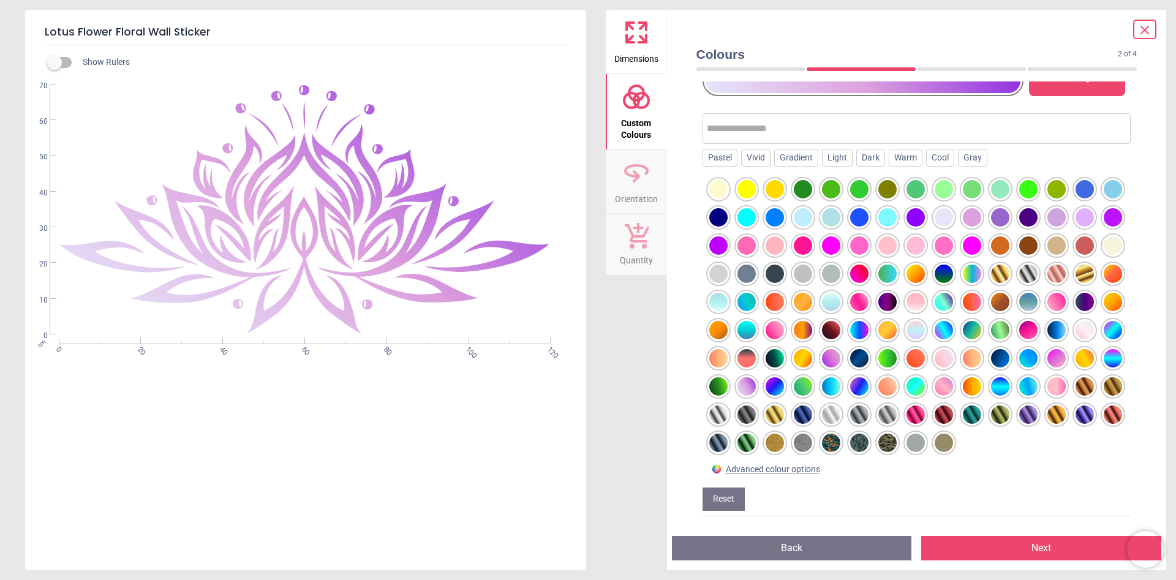
click at [886, 187] on div at bounding box center [887, 189] width 18 height 18
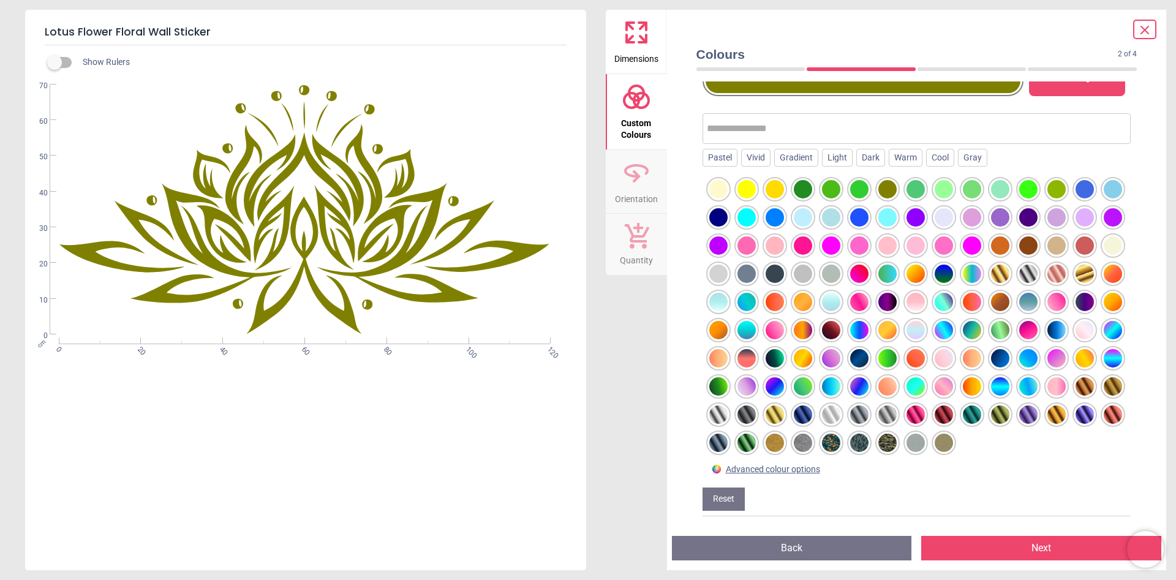
click at [861, 442] on div at bounding box center [859, 443] width 18 height 18
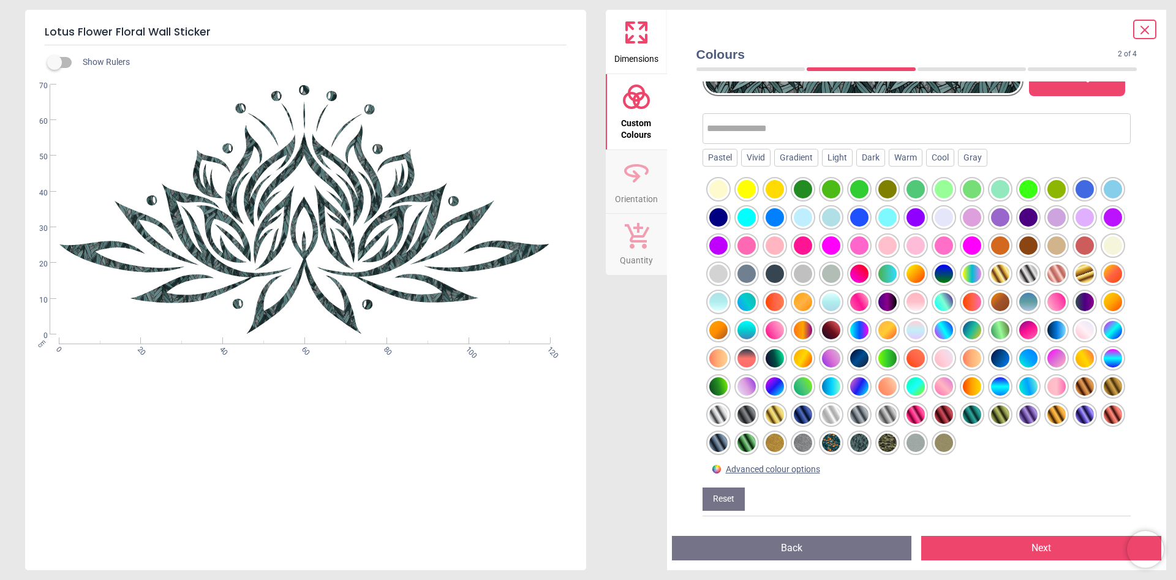
click at [891, 443] on div at bounding box center [887, 443] width 18 height 18
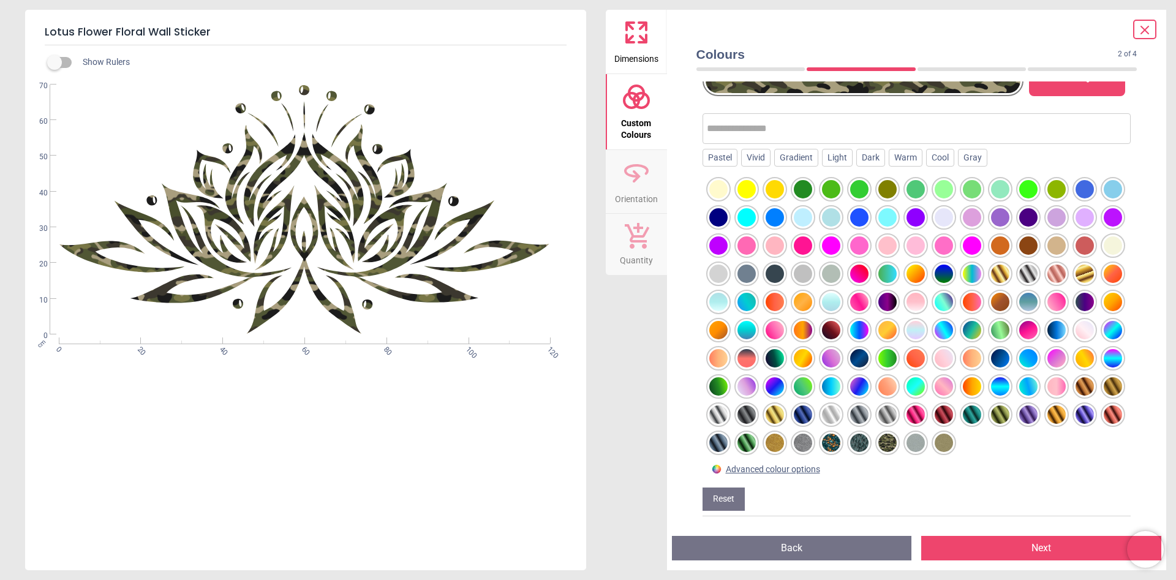
click at [854, 440] on div at bounding box center [859, 443] width 18 height 18
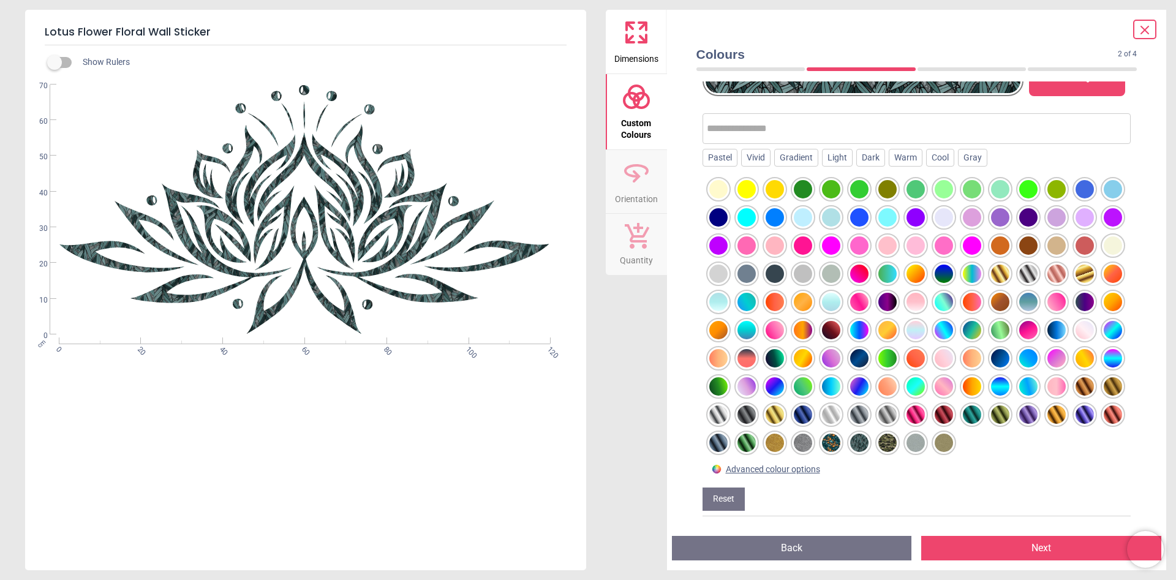
click at [834, 443] on div at bounding box center [831, 443] width 18 height 18
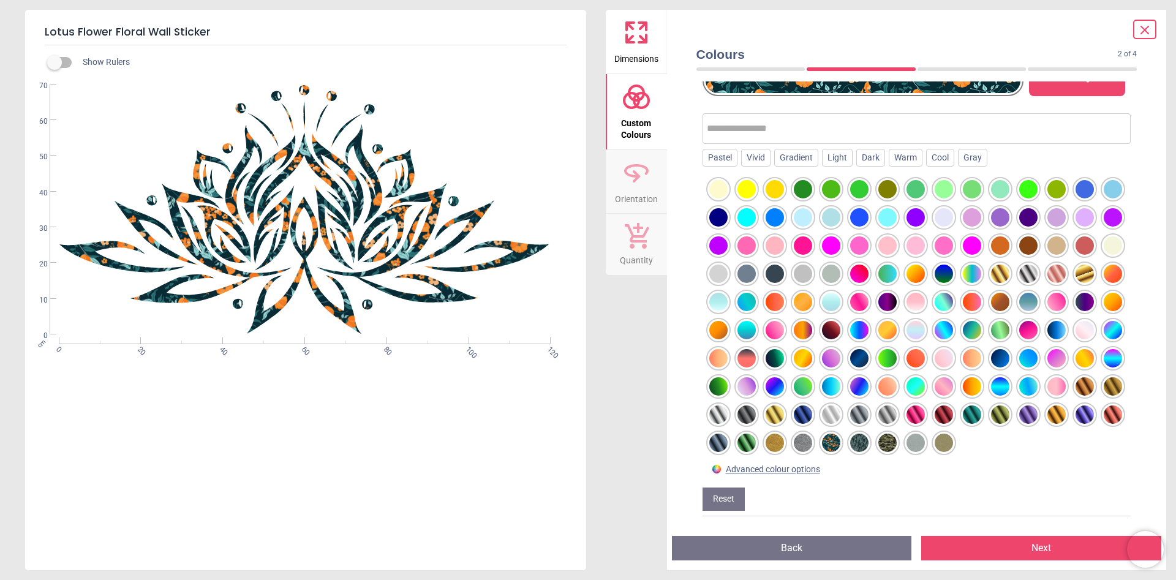
click at [800, 444] on div at bounding box center [803, 443] width 18 height 18
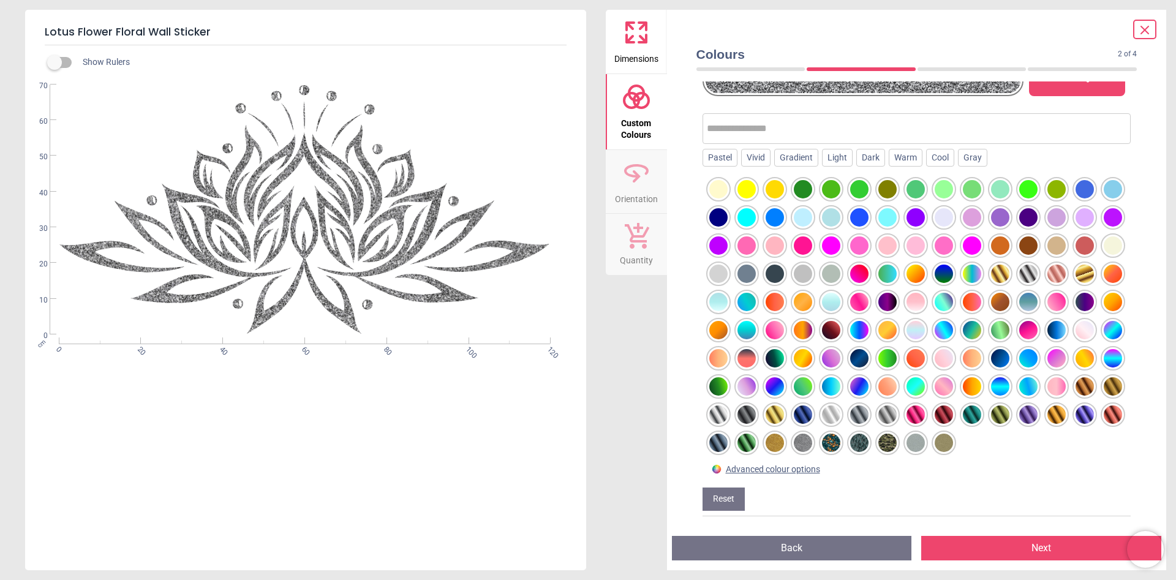
click at [774, 443] on div at bounding box center [775, 443] width 18 height 18
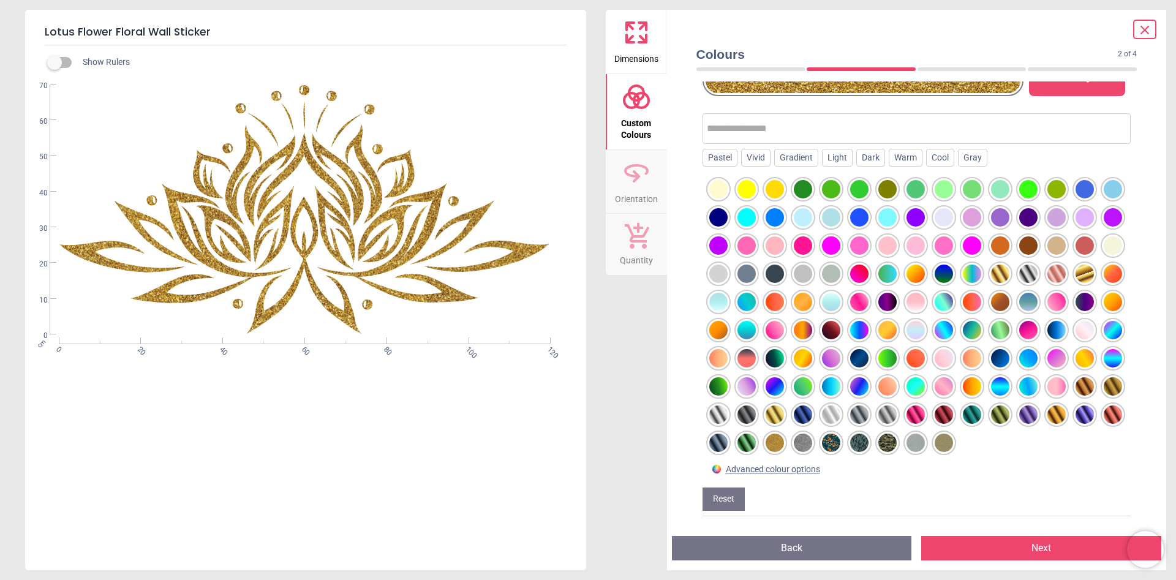
click at [748, 442] on div at bounding box center [746, 443] width 18 height 18
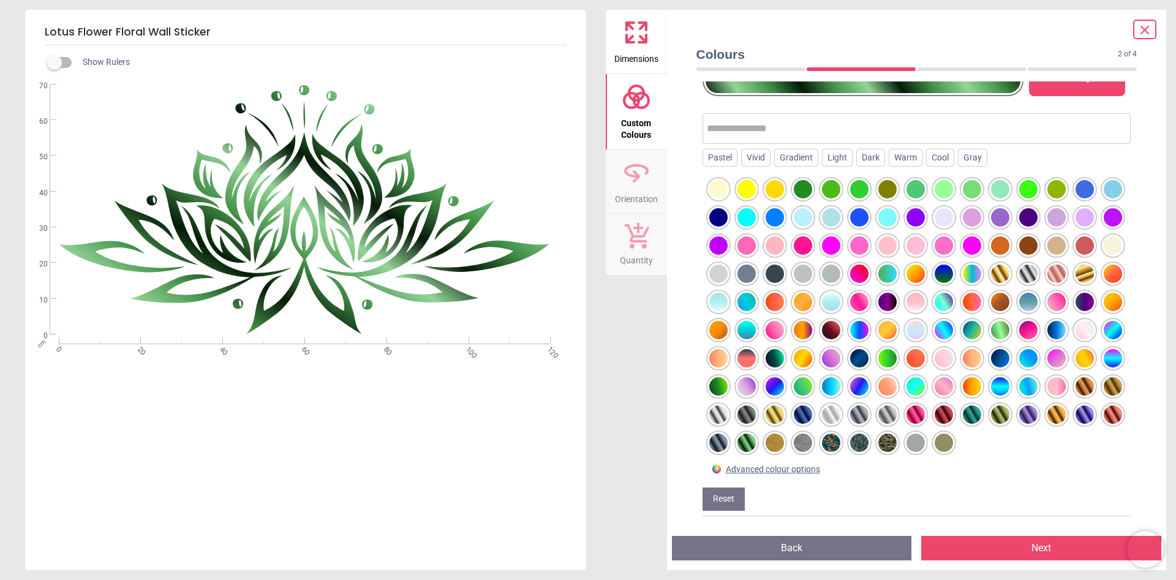
click at [725, 445] on div at bounding box center [718, 443] width 18 height 18
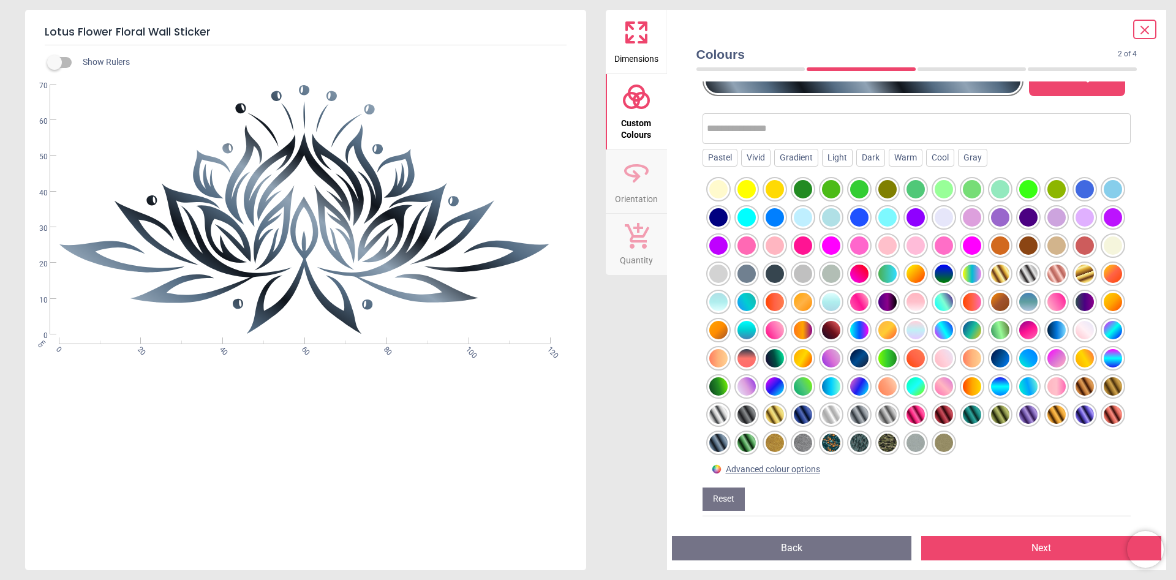
click at [1112, 414] on div at bounding box center [1113, 414] width 18 height 18
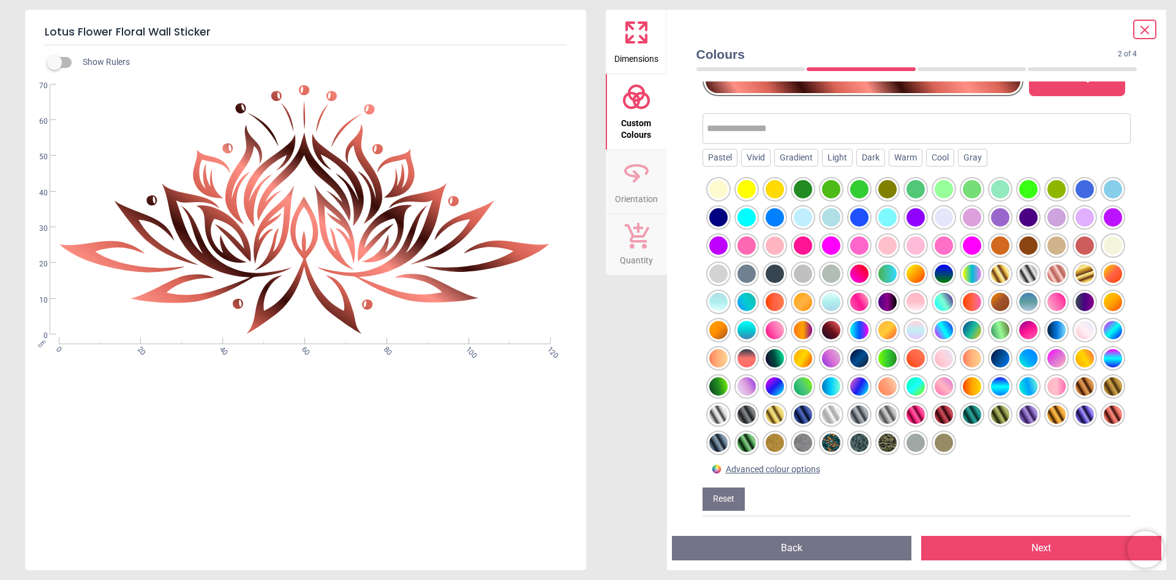
click at [1082, 415] on div at bounding box center [1085, 414] width 18 height 18
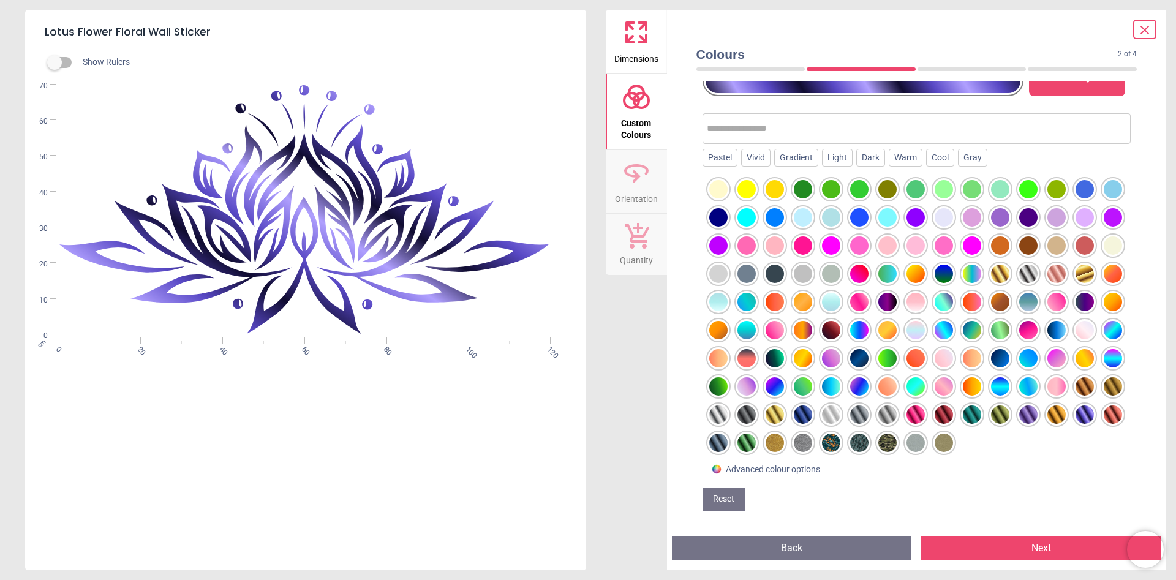
drag, startPoint x: 1034, startPoint y: 270, endPoint x: 1028, endPoint y: 282, distance: 13.4
click at [1034, 270] on div at bounding box center [1028, 274] width 18 height 18
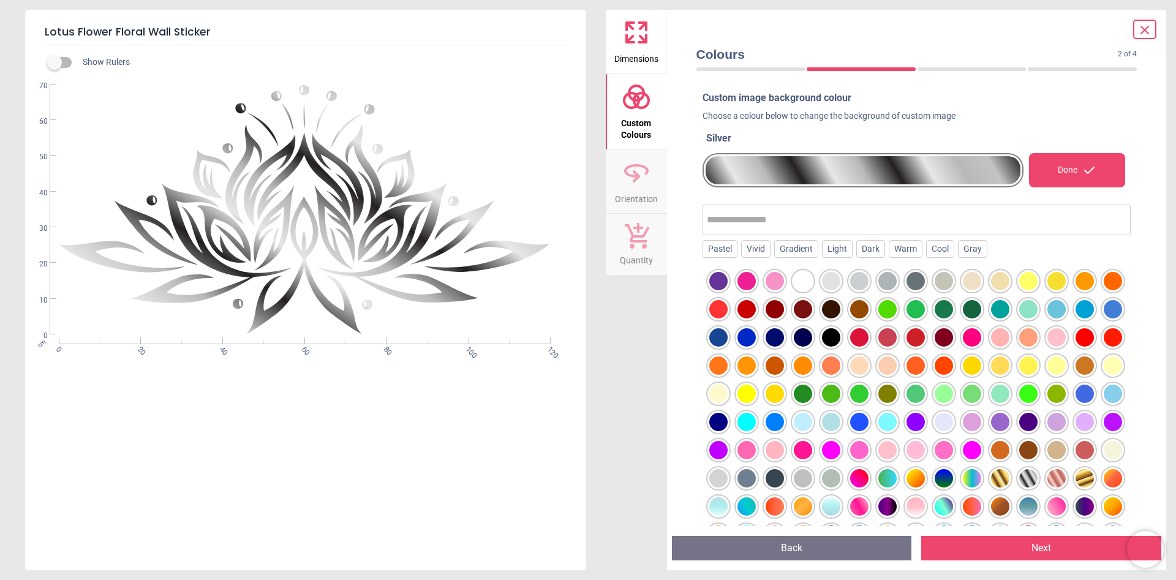
scroll to position [113, 0]
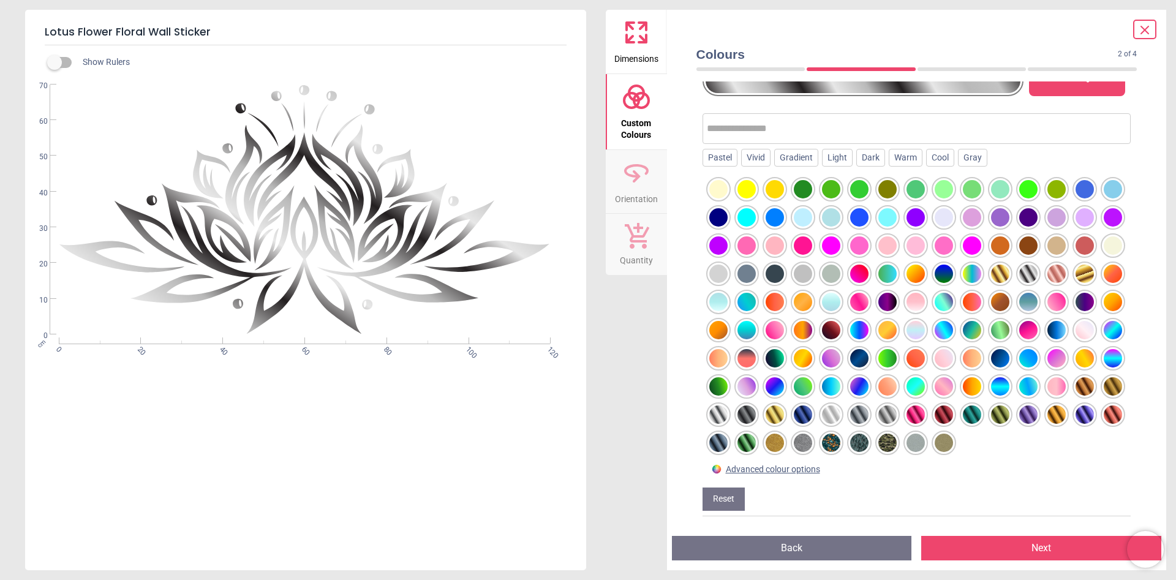
click at [1087, 304] on div at bounding box center [1085, 302] width 18 height 18
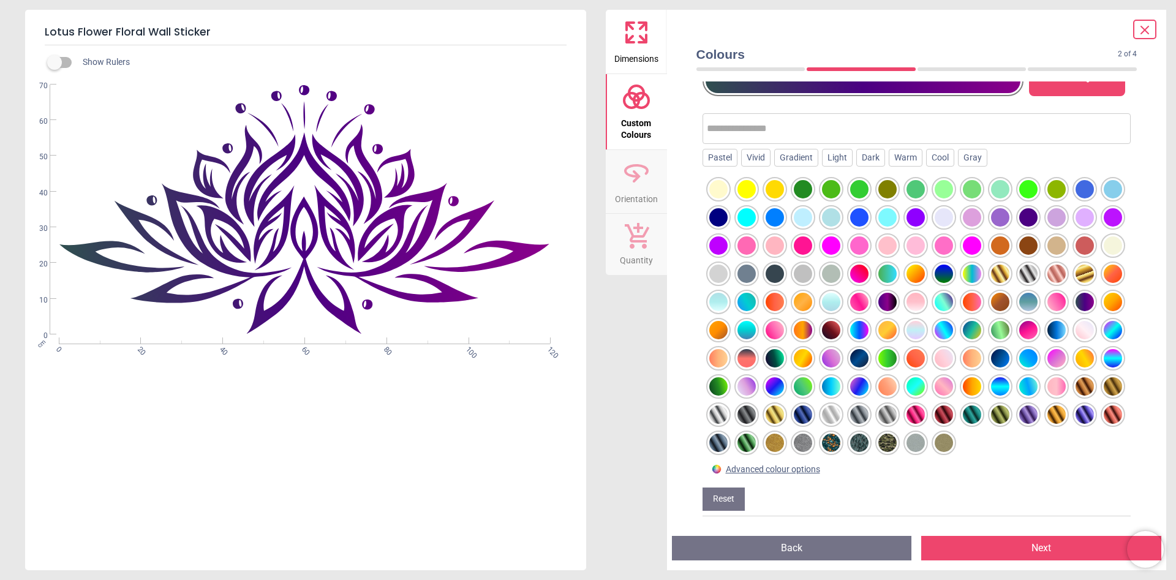
click at [720, 410] on div at bounding box center [718, 414] width 18 height 18
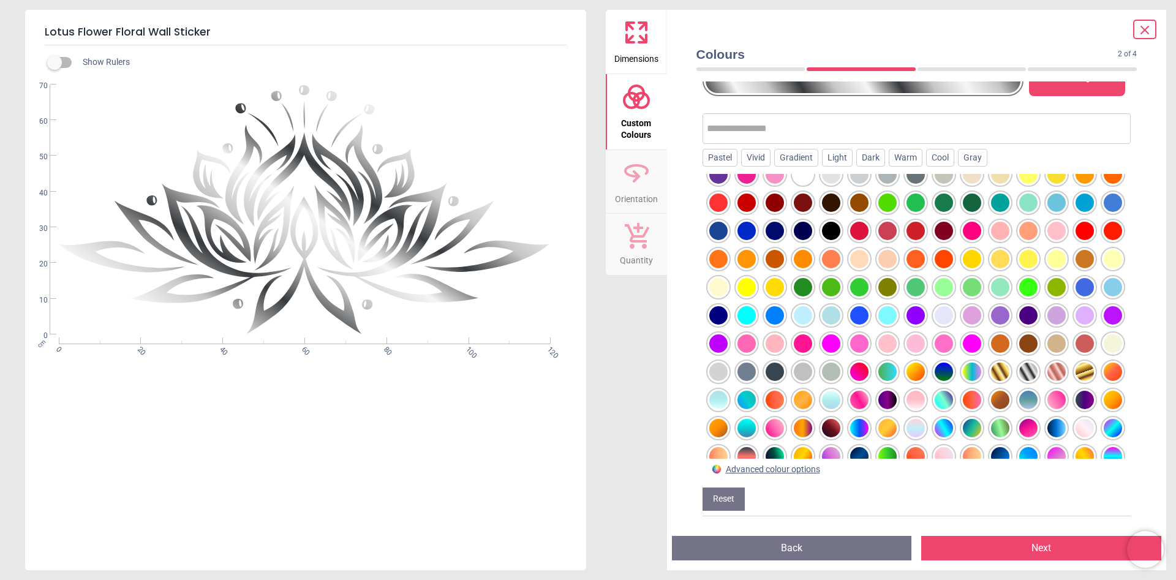
scroll to position [0, 0]
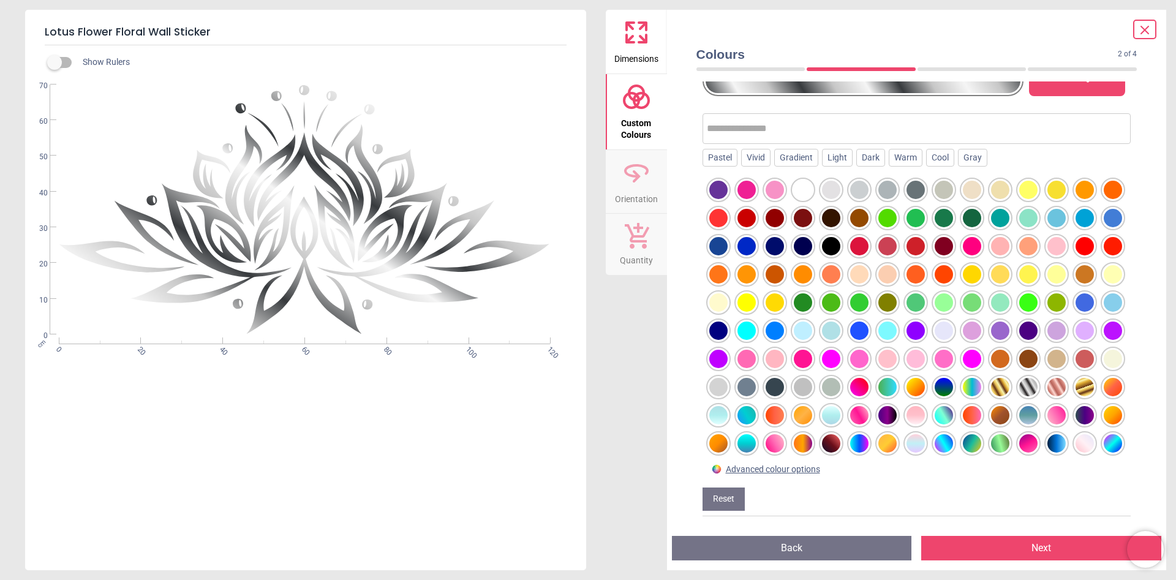
click at [829, 248] on div at bounding box center [831, 246] width 18 height 18
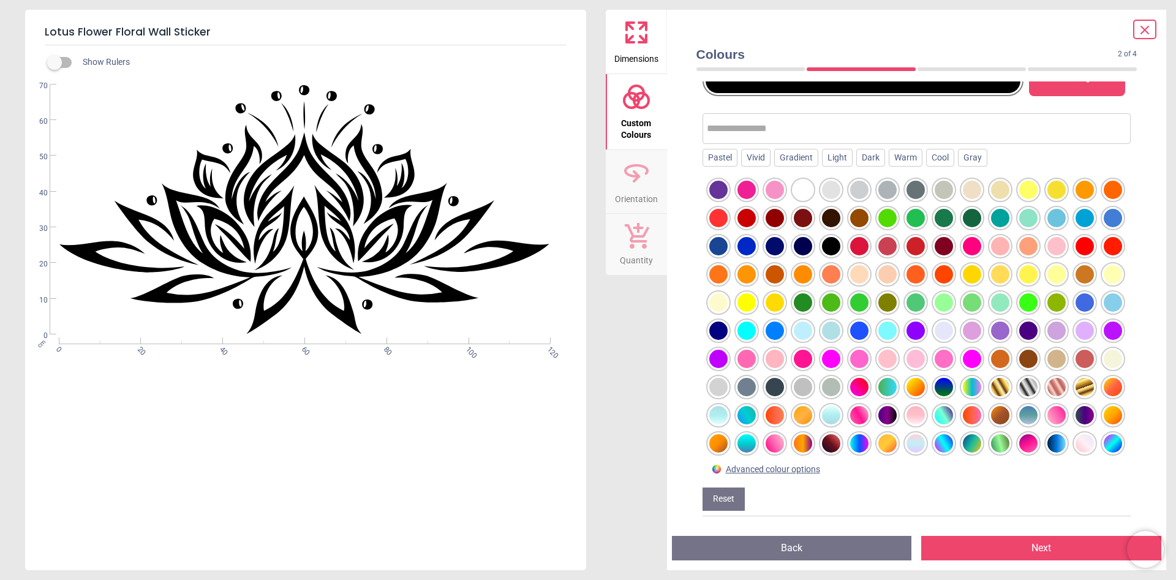
click at [807, 304] on div at bounding box center [803, 302] width 18 height 18
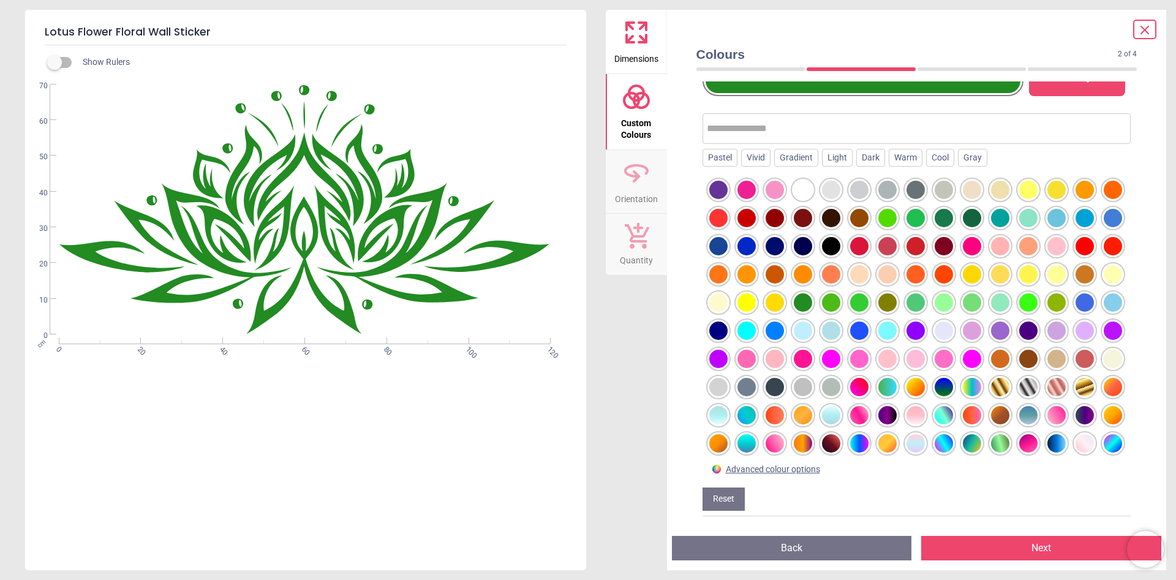
click at [971, 447] on div at bounding box center [972, 443] width 18 height 18
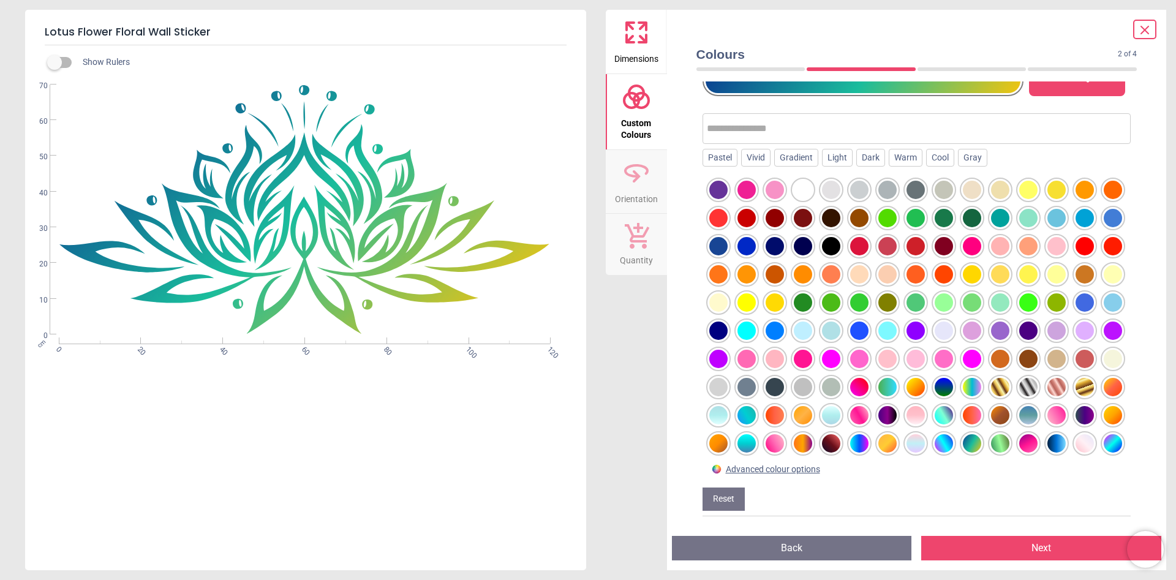
click at [1000, 441] on div at bounding box center [1000, 443] width 18 height 18
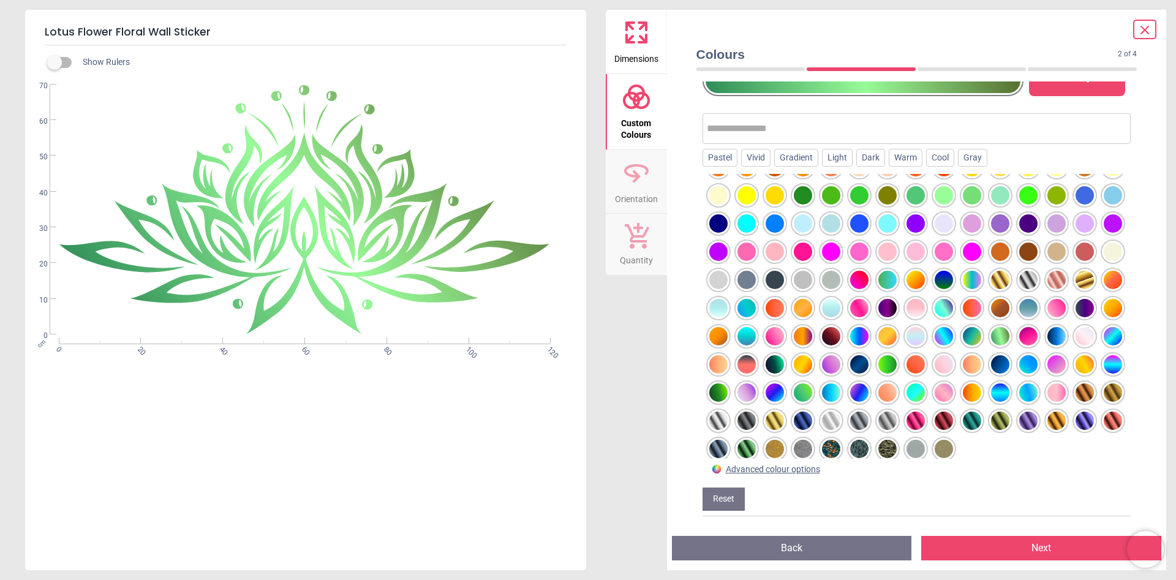
scroll to position [113, 0]
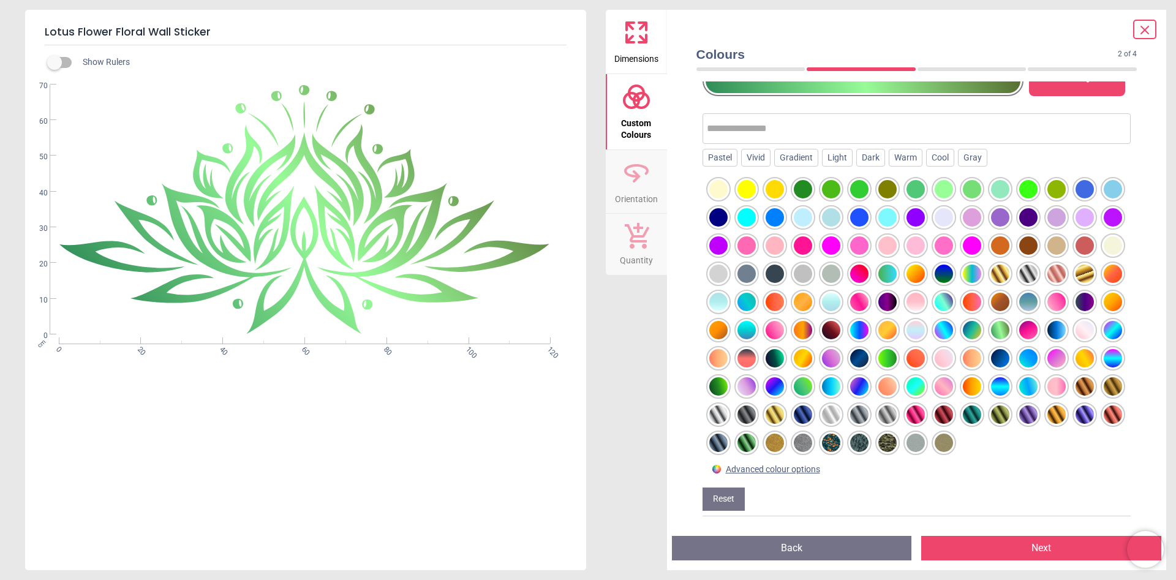
click at [941, 442] on div at bounding box center [944, 443] width 18 height 18
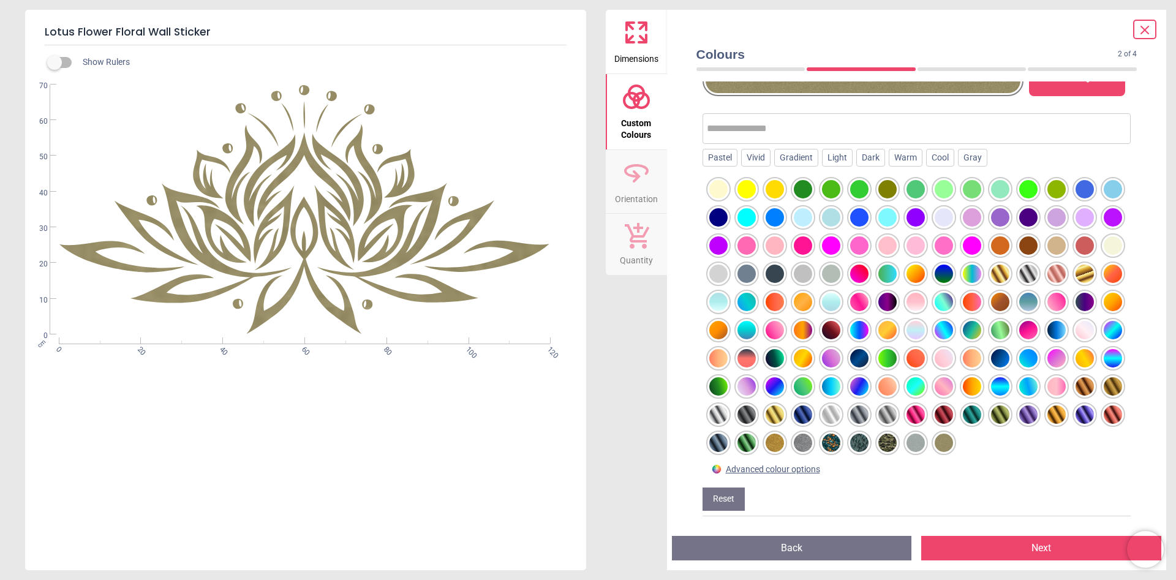
click at [1082, 272] on div at bounding box center [1085, 274] width 18 height 18
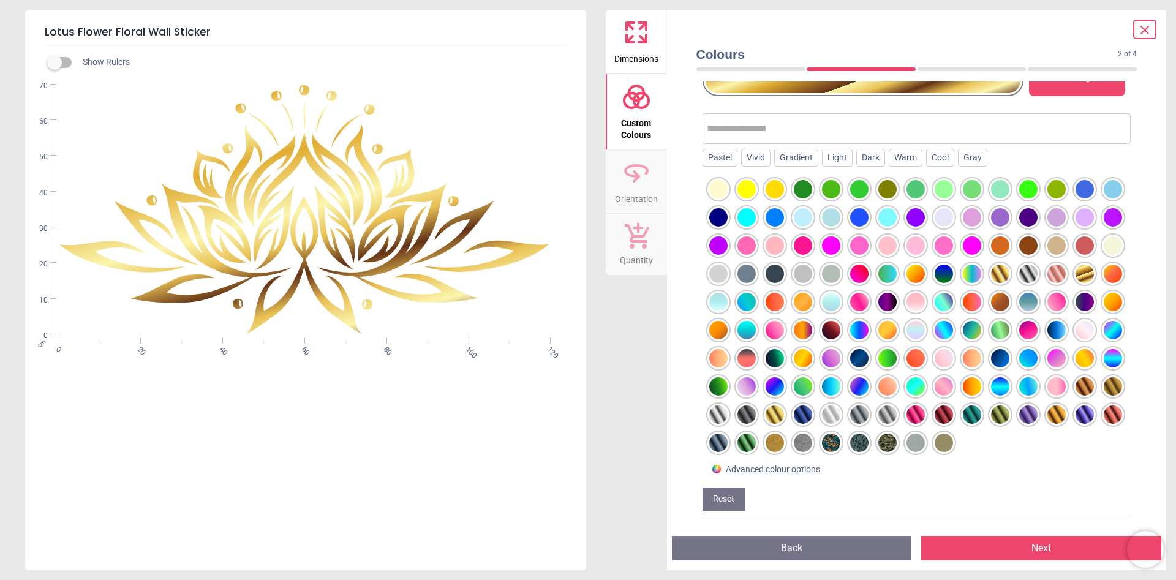
click at [1003, 268] on div at bounding box center [1000, 274] width 18 height 18
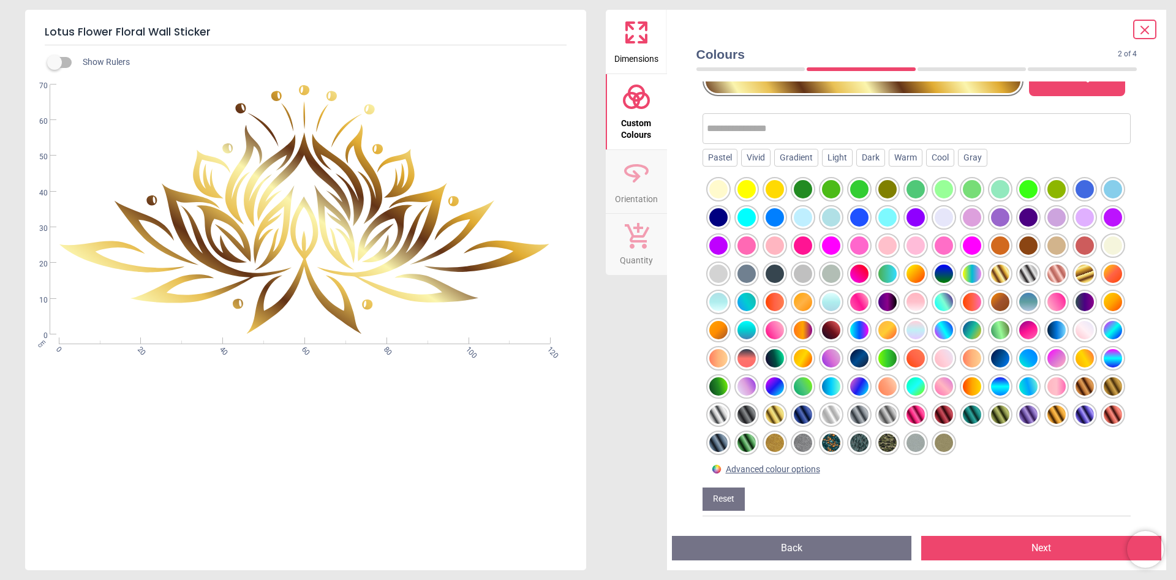
click at [943, 443] on div at bounding box center [944, 443] width 18 height 18
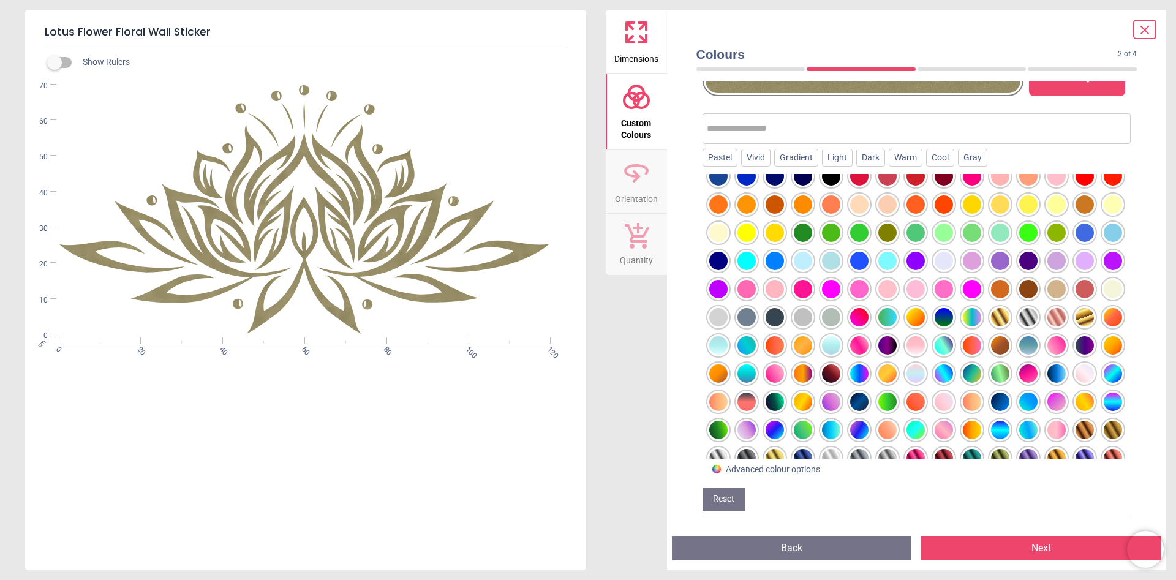
scroll to position [0, 0]
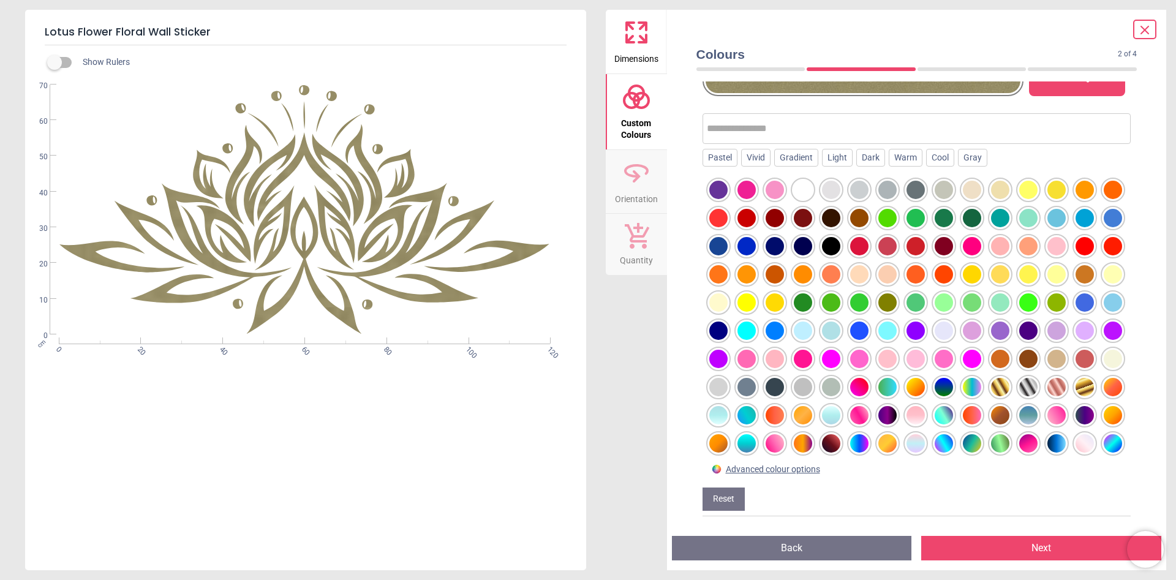
click at [892, 303] on div at bounding box center [887, 302] width 18 height 18
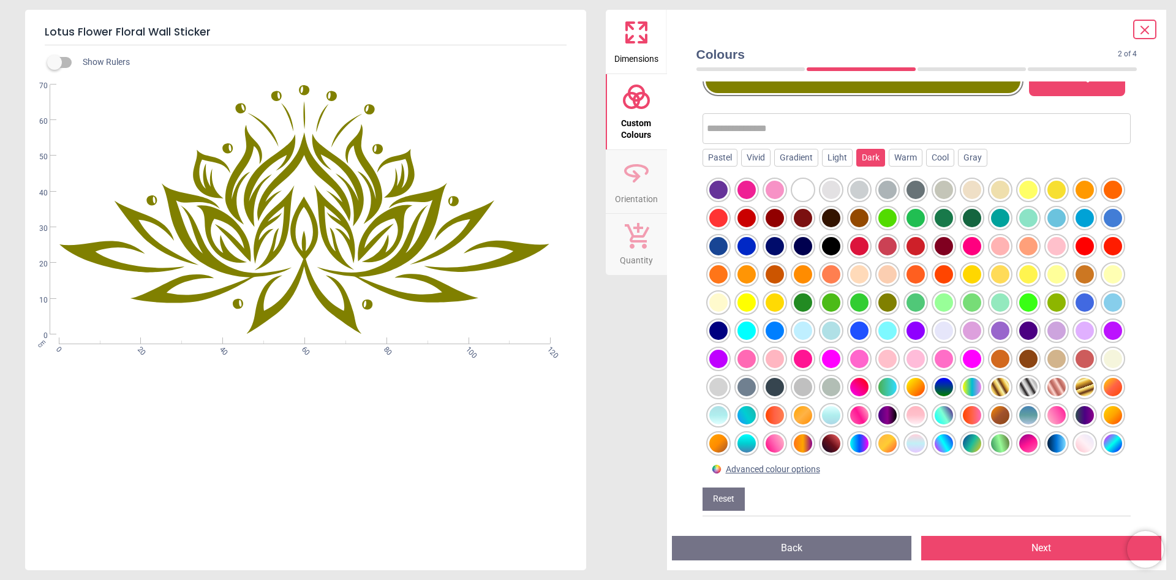
click at [868, 153] on div "Dark" at bounding box center [870, 158] width 29 height 18
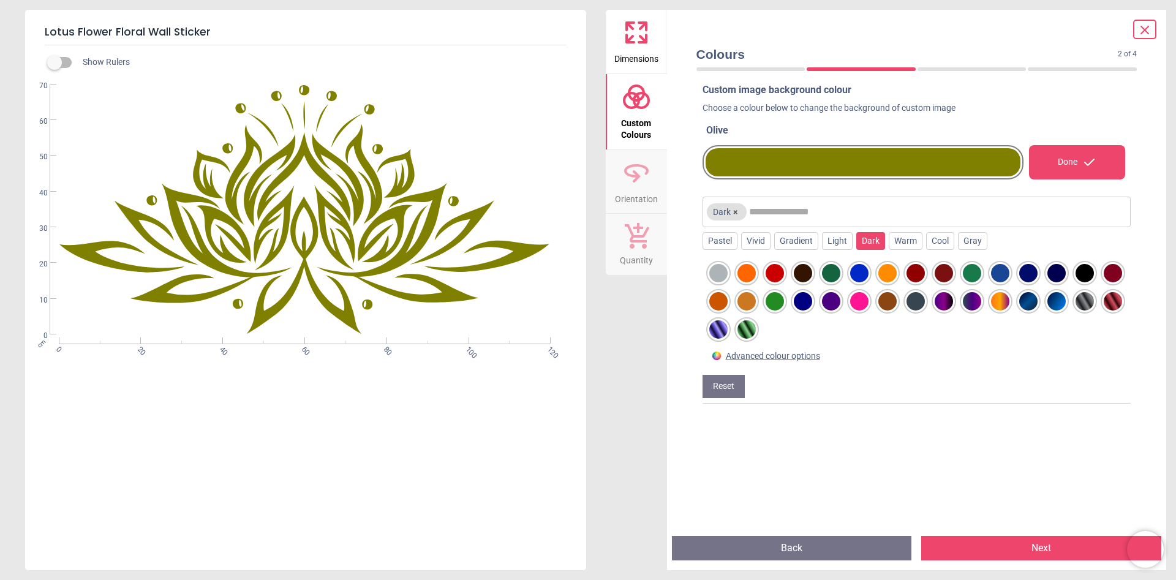
click at [836, 275] on div at bounding box center [831, 273] width 18 height 18
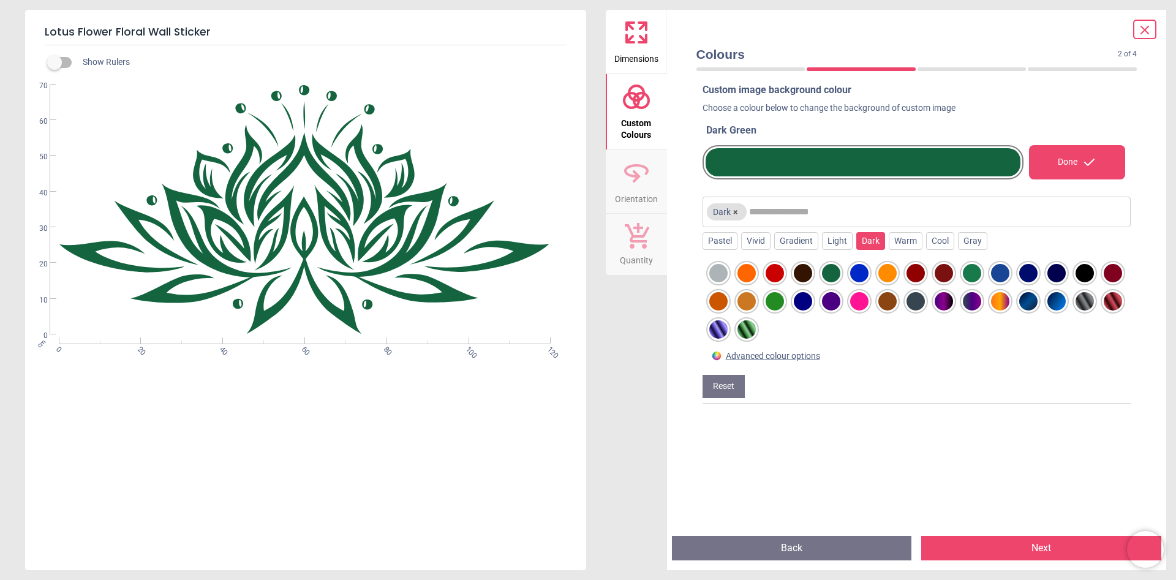
click at [971, 274] on div at bounding box center [972, 273] width 18 height 18
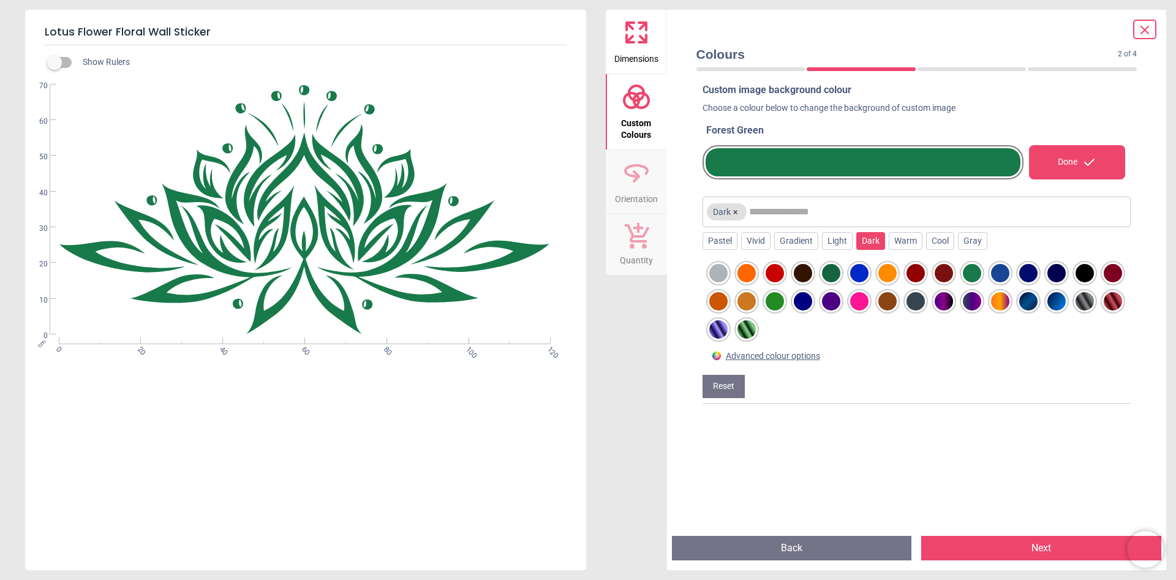
click at [1023, 300] on div at bounding box center [1028, 301] width 18 height 18
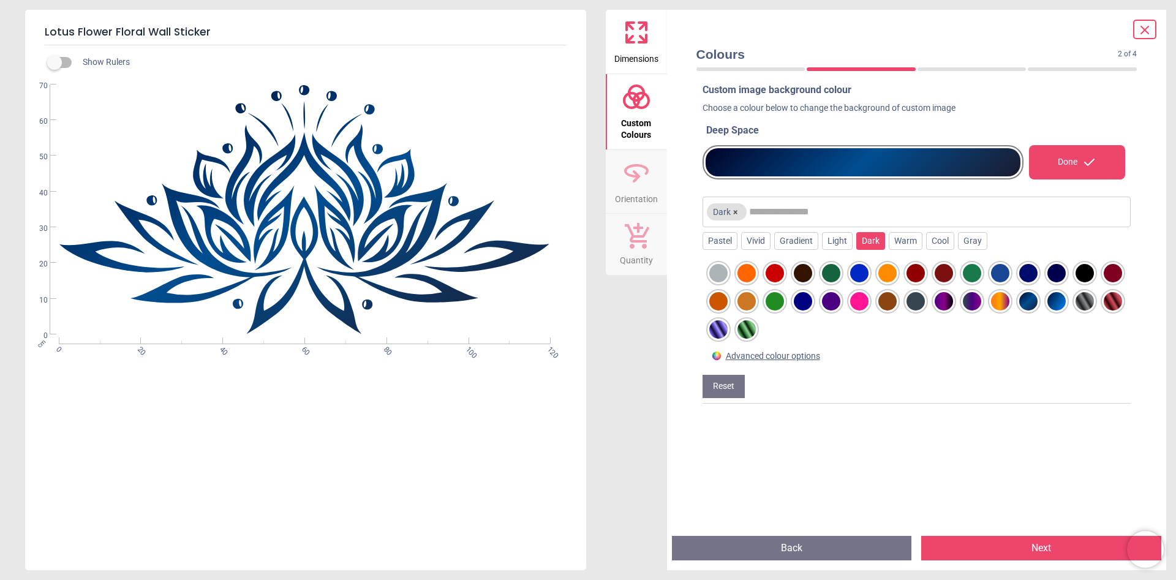
click at [804, 271] on div at bounding box center [803, 273] width 18 height 18
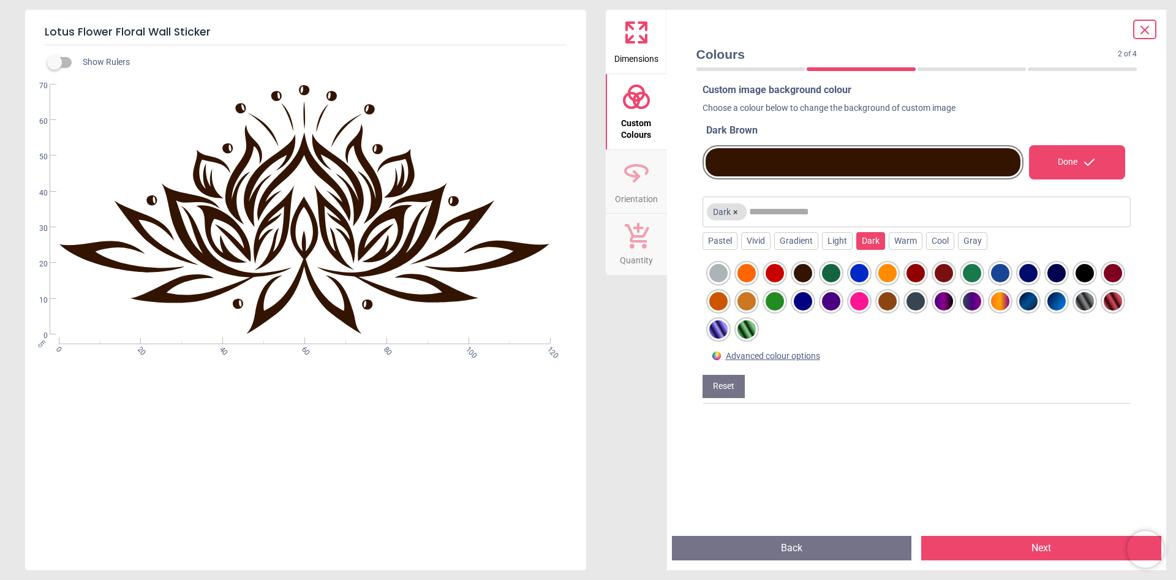
click at [1090, 269] on div at bounding box center [1085, 273] width 18 height 18
